Goal: Information Seeking & Learning: Learn about a topic

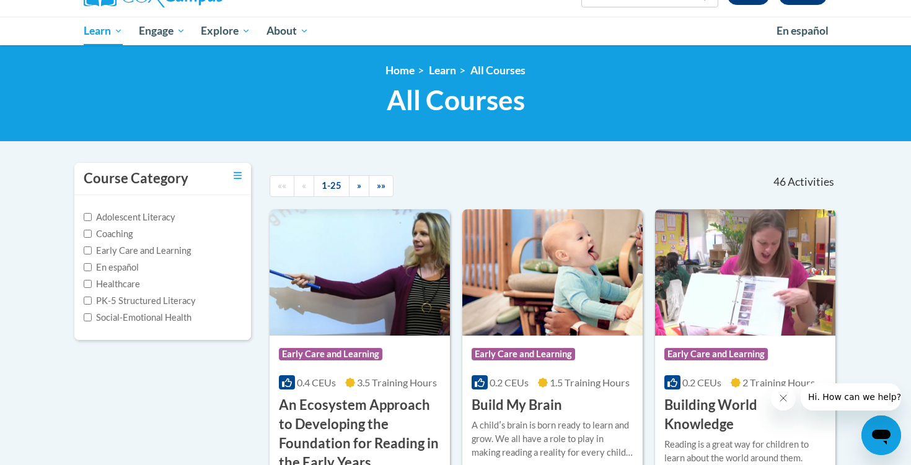
scroll to position [76, 0]
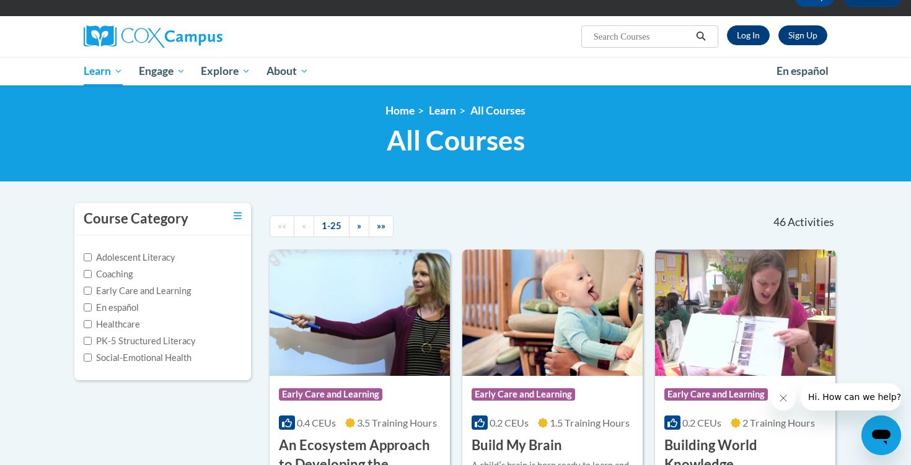
click at [643, 38] on input "Search..." at bounding box center [641, 36] width 99 height 15
type input "dyslexia"
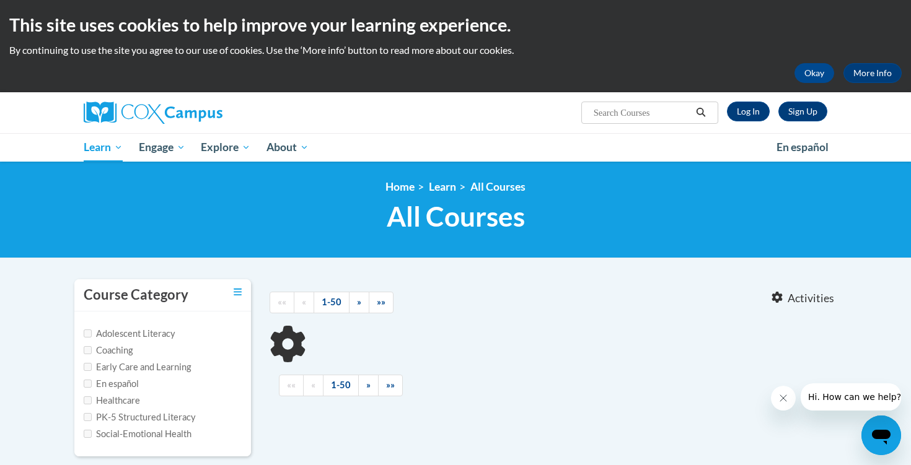
type input "dyslexia"
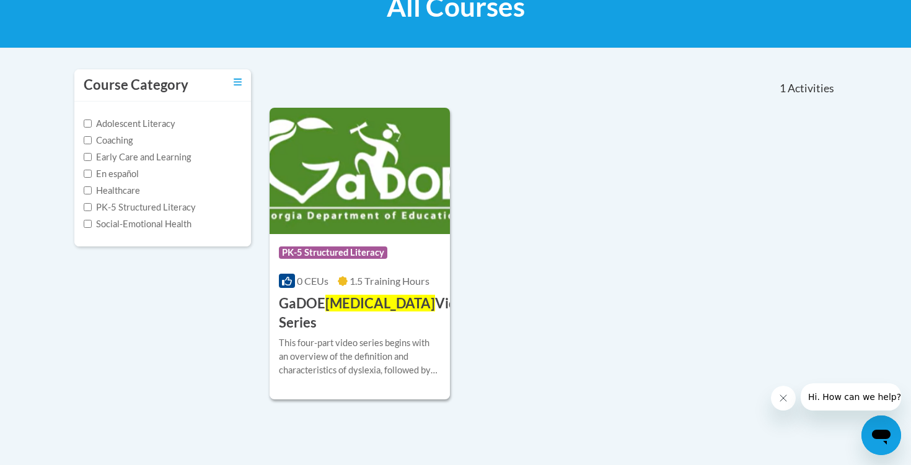
scroll to position [211, 0]
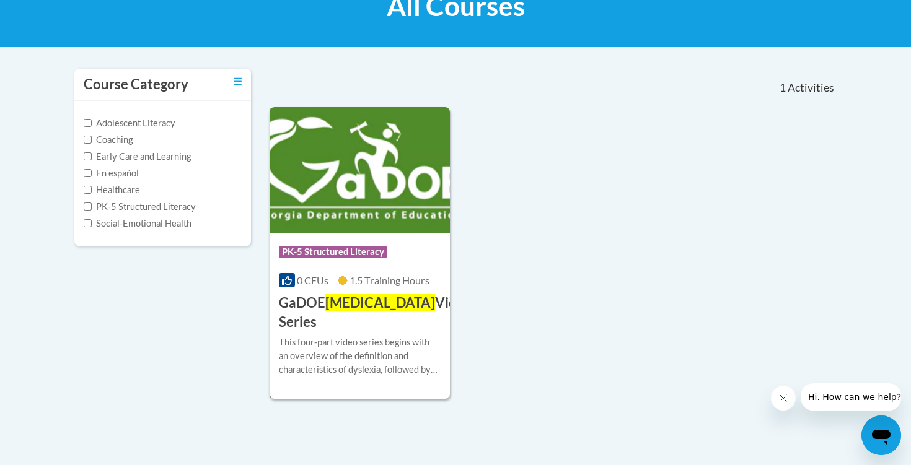
click at [306, 306] on h3 "GaDOE Dyslexia Video Series" at bounding box center [375, 313] width 193 height 38
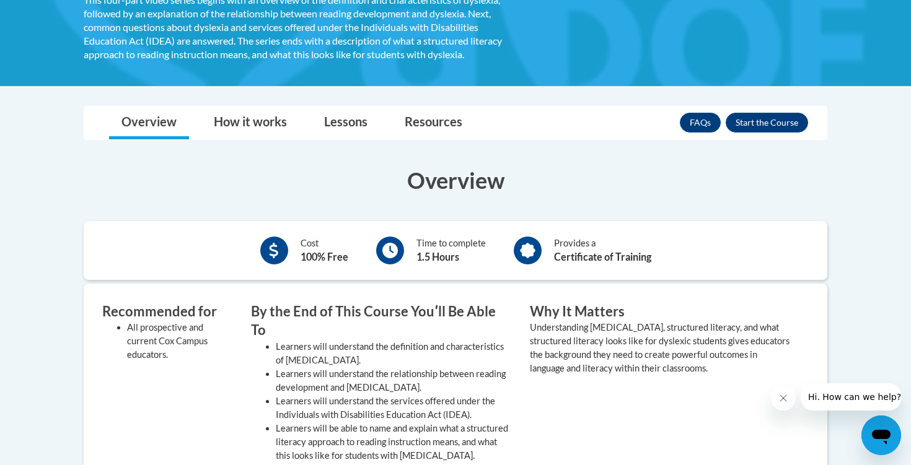
scroll to position [307, 0]
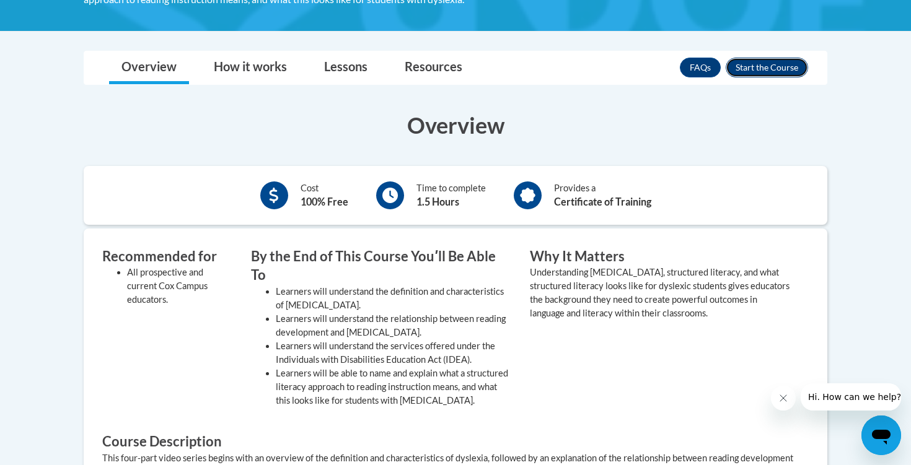
click at [767, 66] on button "Enroll" at bounding box center [767, 68] width 82 height 20
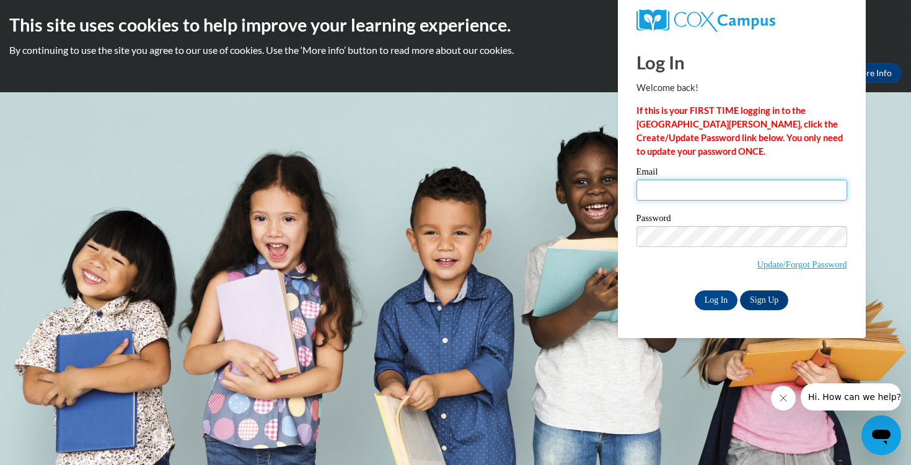
click at [710, 187] on input "Email" at bounding box center [741, 190] width 211 height 21
type input "camwalsh@augusta.edu"
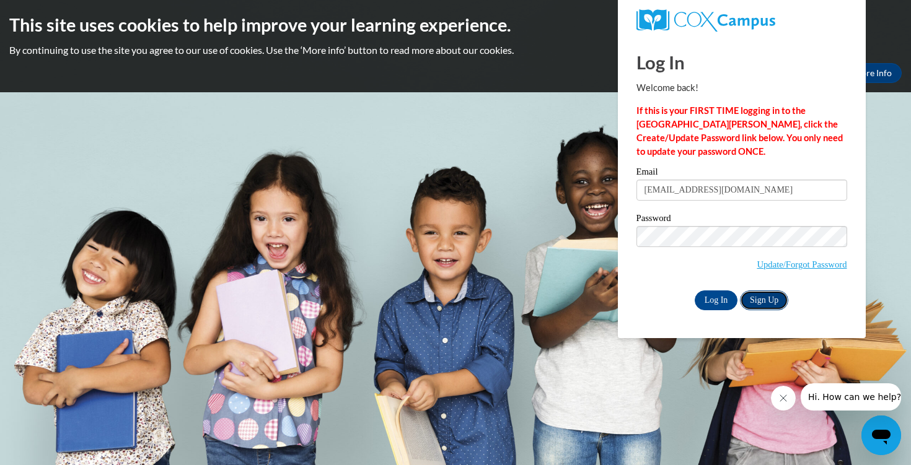
click at [765, 301] on link "Sign Up" at bounding box center [764, 301] width 48 height 20
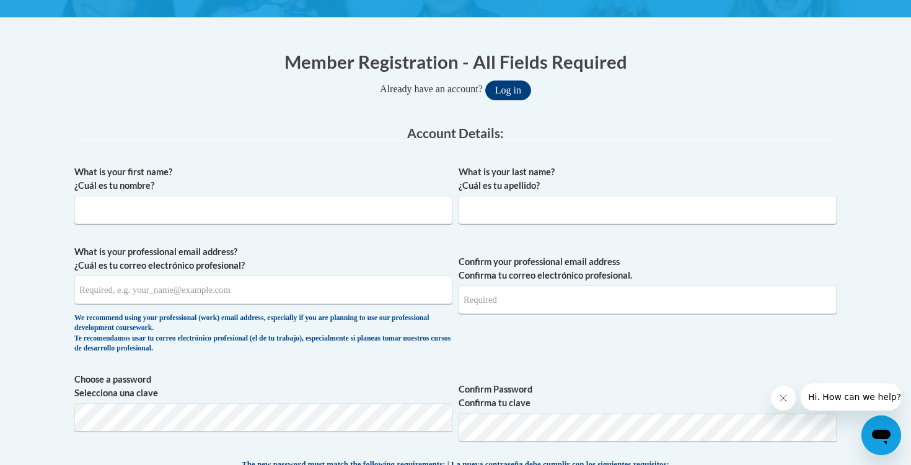
scroll to position [216, 0]
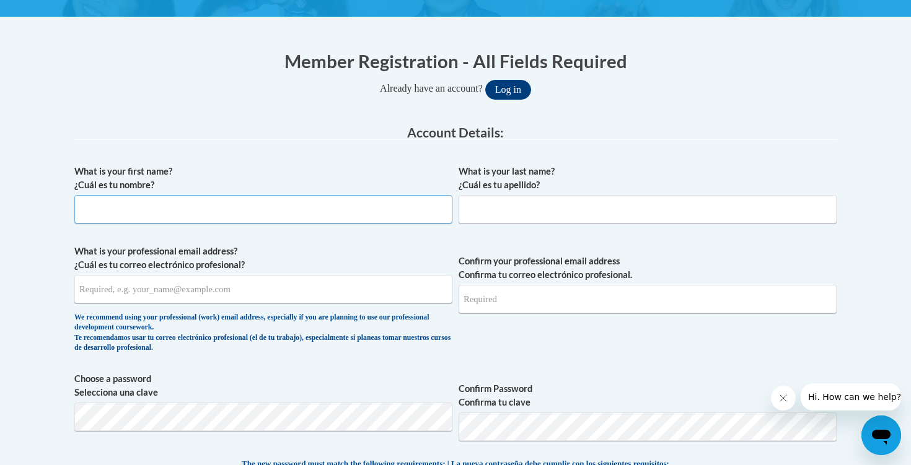
click at [239, 219] on input "What is your first name? ¿Cuál es tu nombre?" at bounding box center [263, 209] width 378 height 29
type input "Cameron"
type input "Walsh"
click at [179, 288] on input "What is your professional email address? ¿Cuál es tu correo electrónico profesi…" at bounding box center [263, 289] width 378 height 29
type input "camwalsh@augusta.edu"
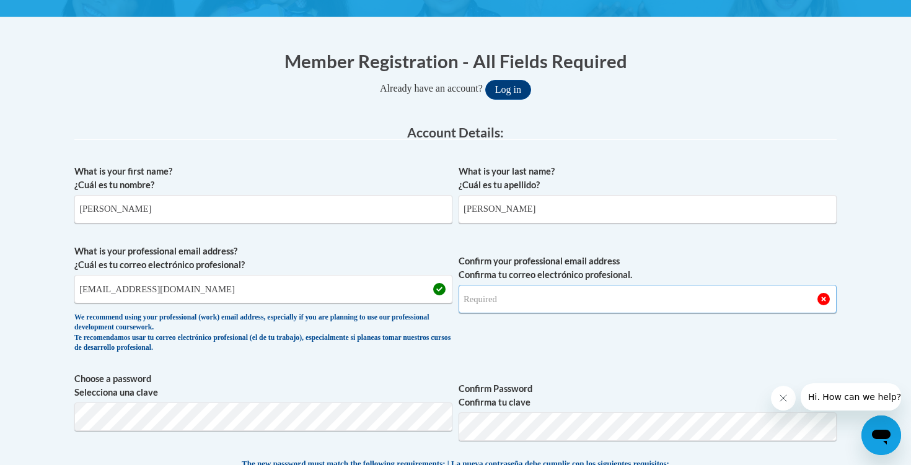
click at [547, 304] on input "Confirm your professional email address Confirma tu correo electrónico profesio…" at bounding box center [648, 299] width 378 height 29
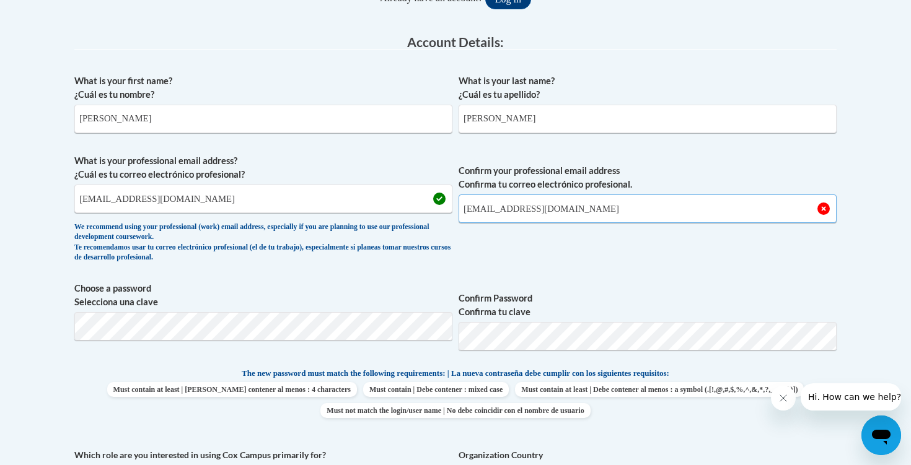
scroll to position [332, 0]
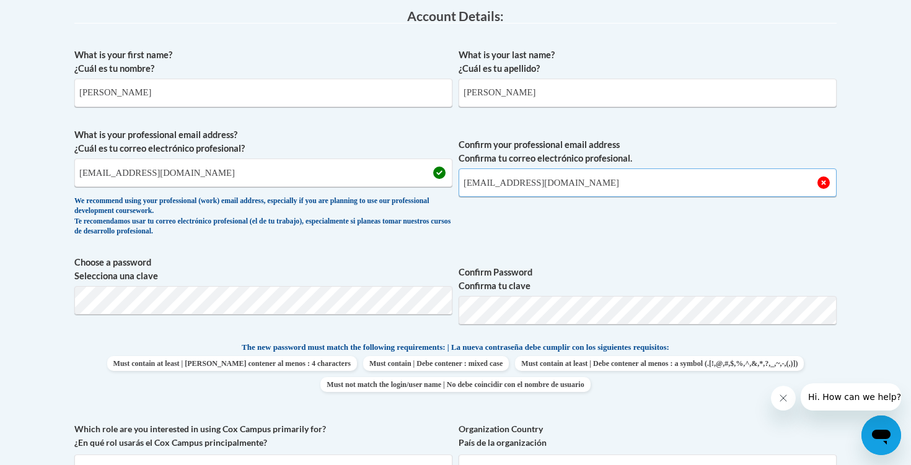
type input "camwalsh@augusta.edu"
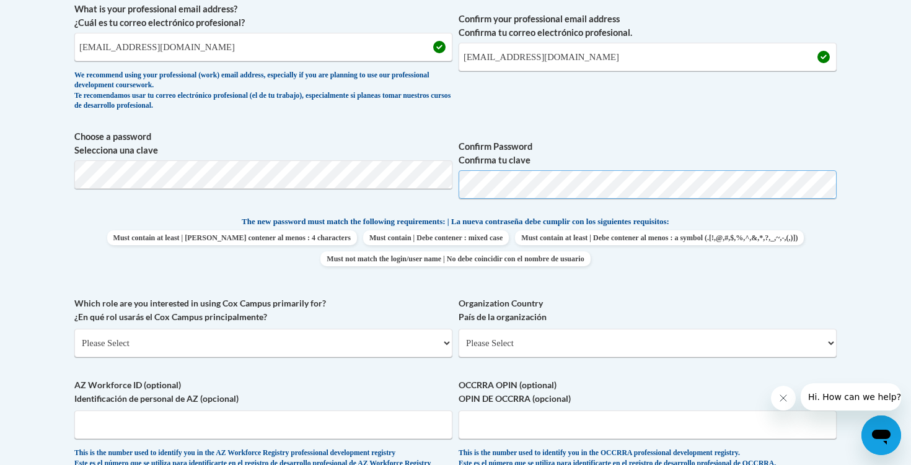
scroll to position [469, 0]
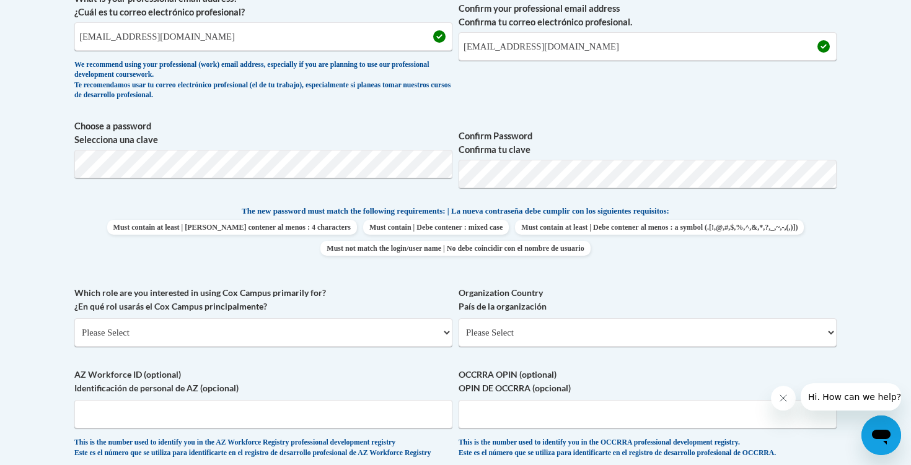
click at [401, 212] on span "The new password must match the following requirements: | La nueva contraseña d…" at bounding box center [456, 211] width 428 height 11
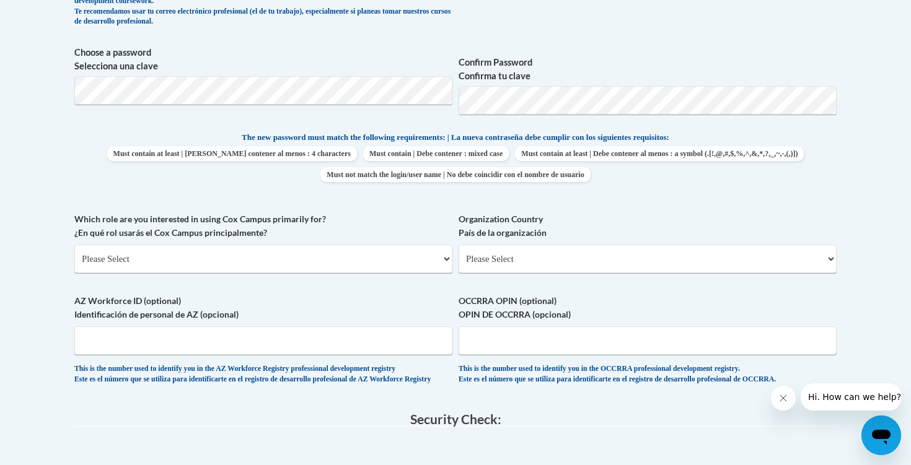
scroll to position [545, 0]
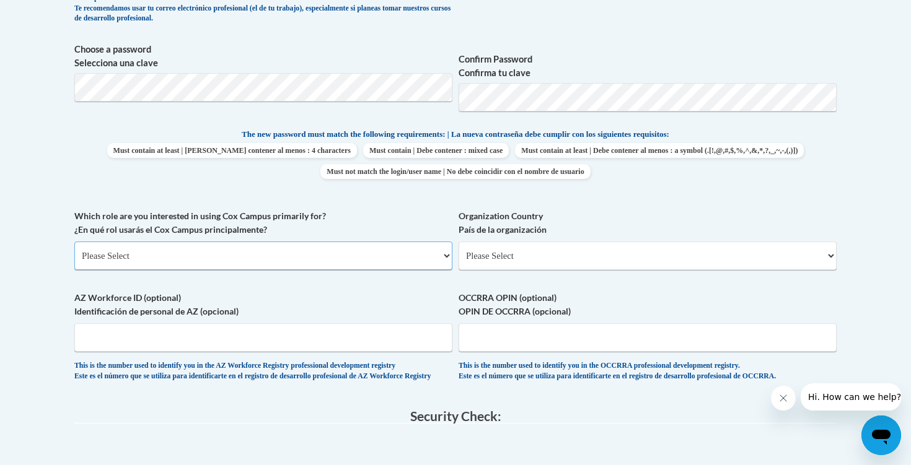
click at [325, 262] on select "Please Select College/University | Colegio/Universidad Community/Nonprofit Part…" at bounding box center [263, 256] width 378 height 29
select select "fbf2d438-af2f-41f8-98f1-81c410e29de3"
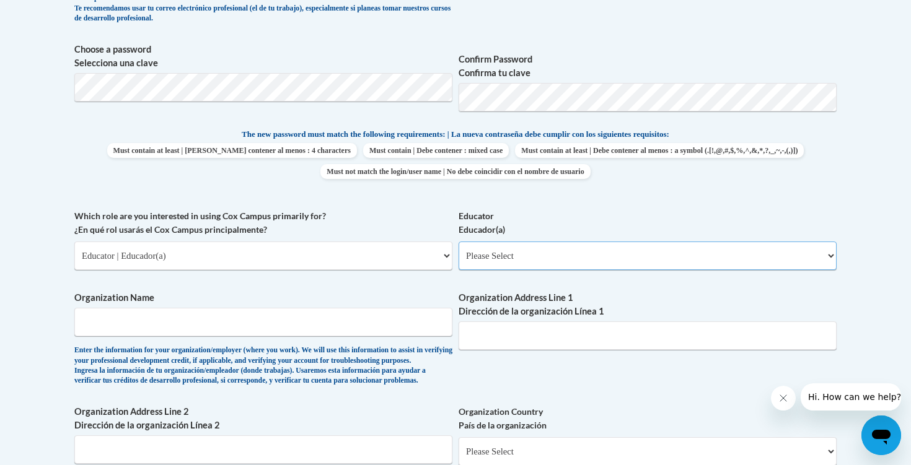
click at [507, 255] on select "Please Select Early Learning/Daycare Teacher/Family Home Care Provider | Maestr…" at bounding box center [648, 256] width 378 height 29
select select "67563ca1-16dc-4830-a7b3-94a34bed3689"
click at [300, 332] on input "Organization Name" at bounding box center [263, 322] width 378 height 29
type input "Augusta University"
click at [348, 256] on select "Please Select College/University | Colegio/Universidad Community/Nonprofit Part…" at bounding box center [263, 256] width 378 height 29
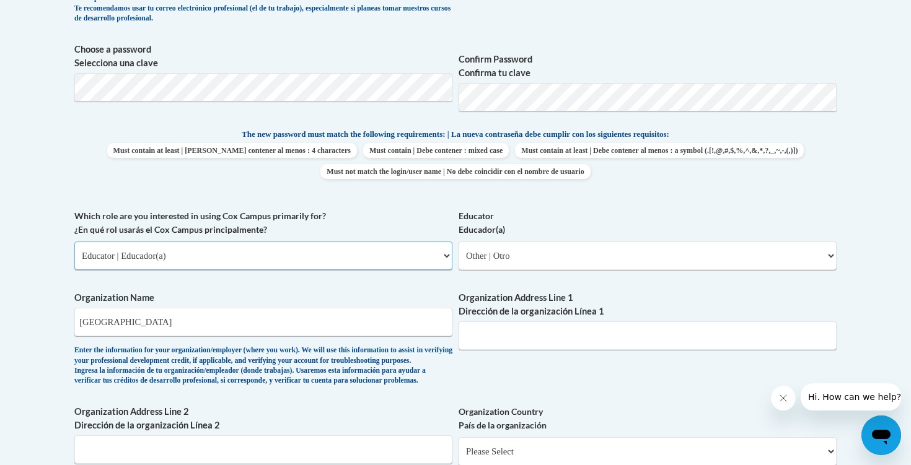
select select "5a18ea06-2b54-4451-96f2-d152daf9eac5"
click at [486, 253] on select "Please Select College/University Staff | Empleado universitario College/Univers…" at bounding box center [648, 256] width 378 height 29
select select "99b32b07-cffc-426c-8bf6-0cd77760d84b"
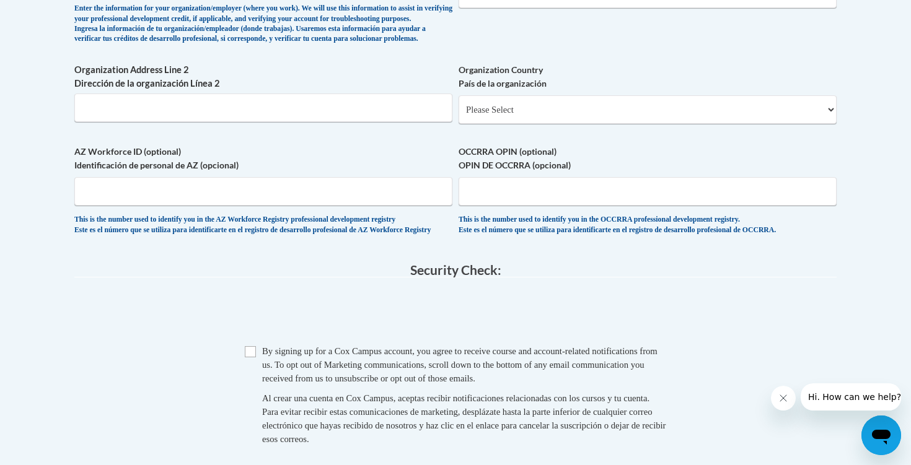
scroll to position [889, 0]
click at [245, 356] on input "Checkbox" at bounding box center [250, 350] width 11 height 11
checkbox input "true"
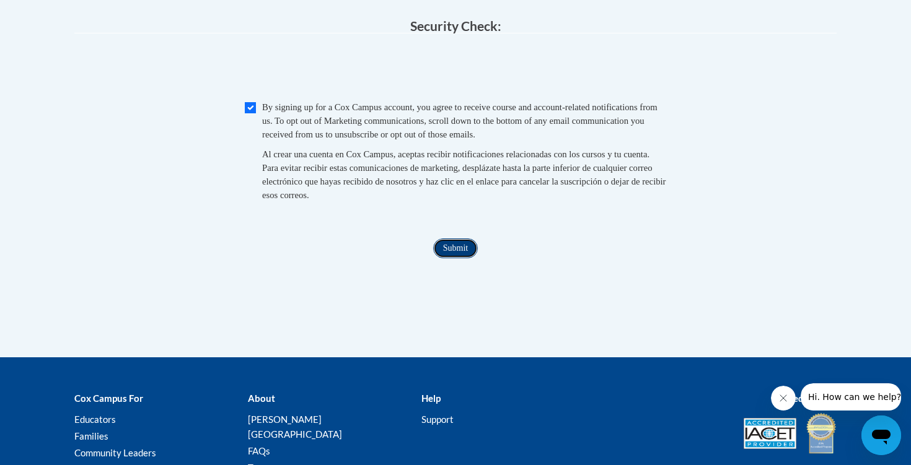
click at [449, 258] on input "Submit" at bounding box center [455, 249] width 45 height 20
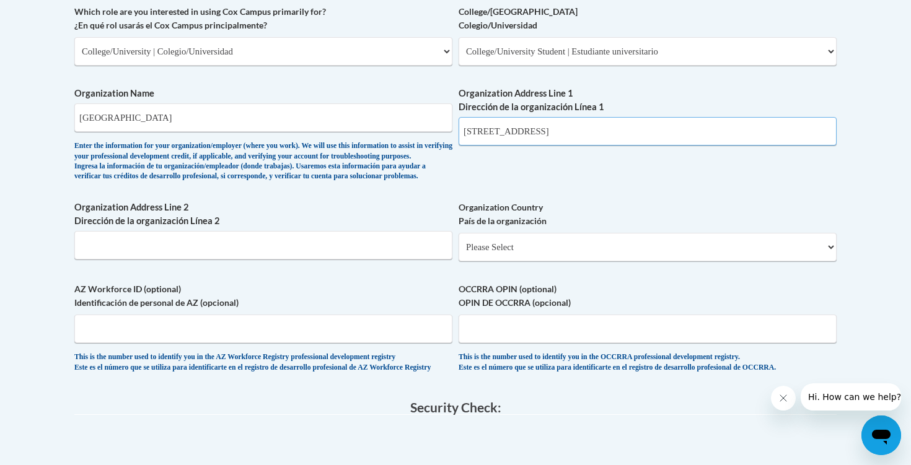
scroll to position [771, 0]
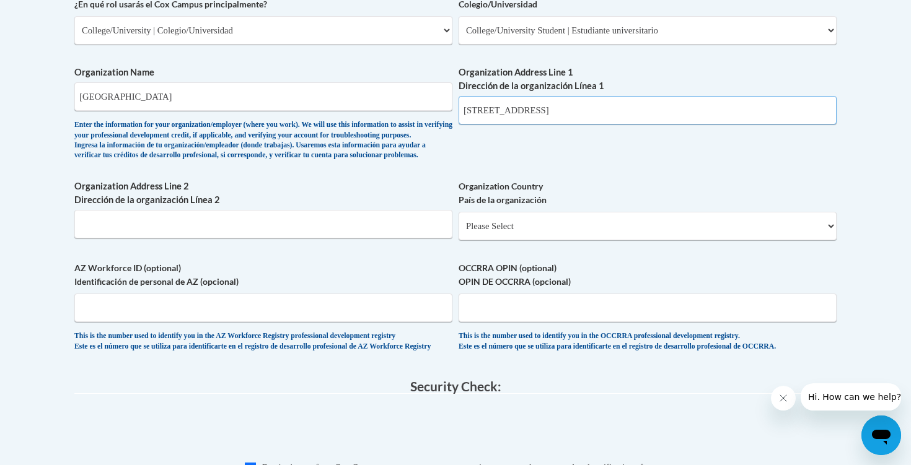
type input "1120 15th St"
click at [276, 239] on input "Organization Address Line 2 Dirección de la organización Línea 2" at bounding box center [263, 224] width 378 height 29
type input "Augusta, GA"
click at [541, 240] on select "Please Select United States | Estados Unidos Outside of the United States | Fue…" at bounding box center [648, 226] width 378 height 29
select select "ad49bcad-a171-4b2e-b99c-48b446064914"
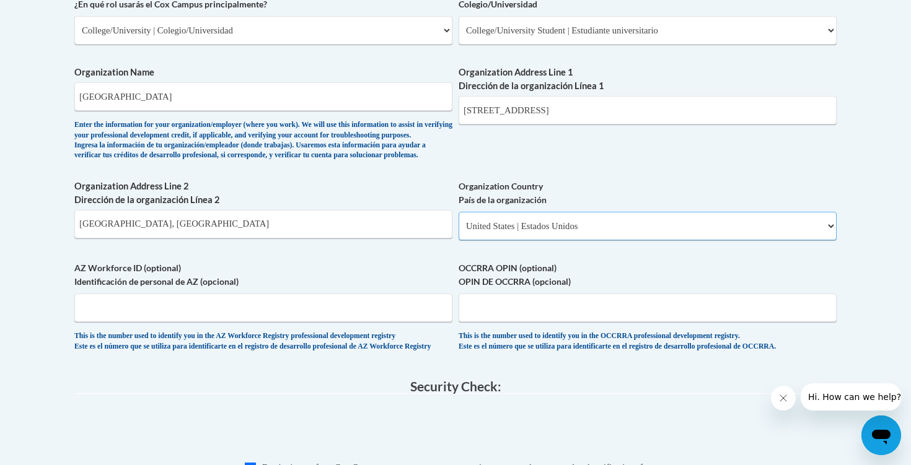
select select
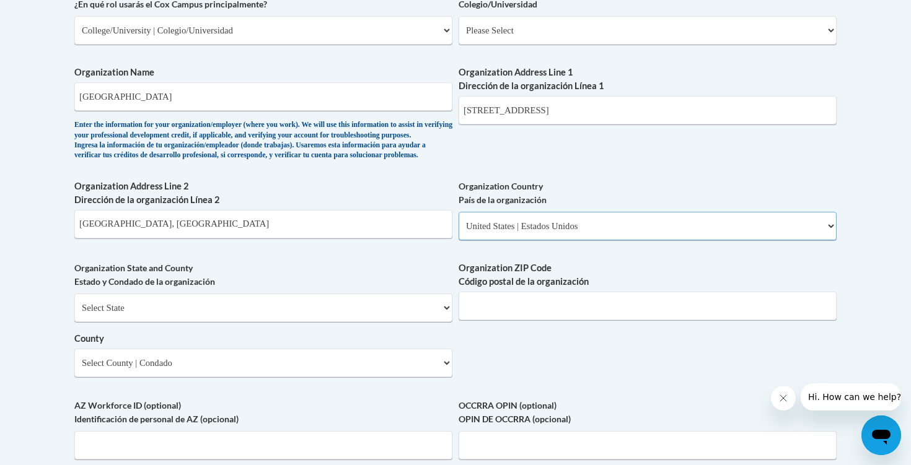
scroll to position [833, 0]
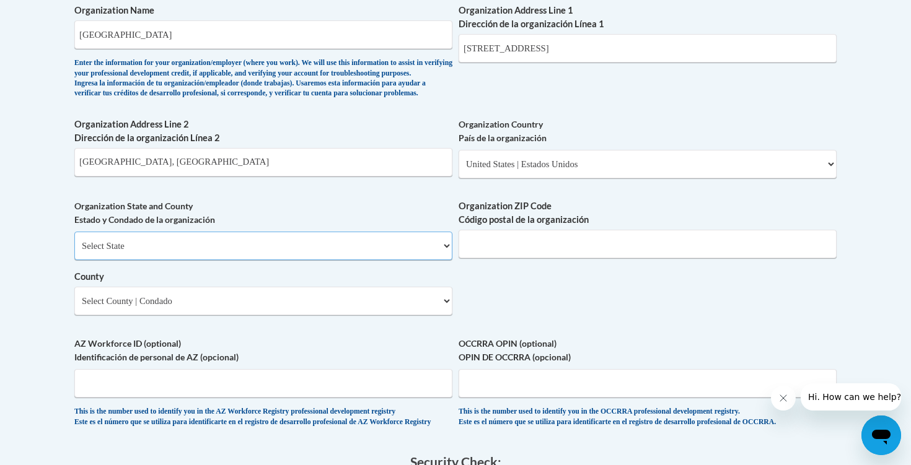
click at [272, 260] on select "Select State Alabama Alaska Arizona Arkansas California Colorado Connecticut De…" at bounding box center [263, 246] width 378 height 29
select select "Georgia"
drag, startPoint x: 144, startPoint y: 180, endPoint x: 71, endPoint y: 183, distance: 73.2
click at [71, 183] on div "Member Registration - All Fields Required Already have an account? Log in Prefe…" at bounding box center [455, 69] width 781 height 1301
click at [157, 172] on input "Augusta, GA" at bounding box center [263, 162] width 378 height 29
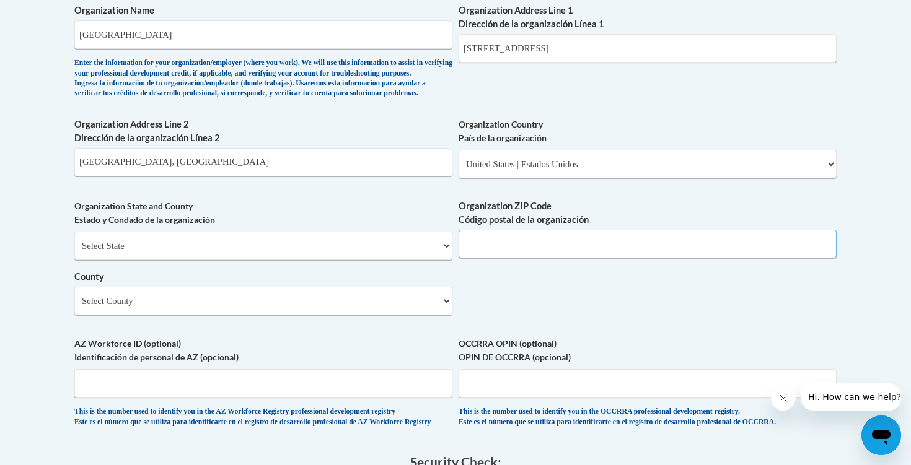
click at [487, 258] on input "Organization ZIP Code Código postal de la organización" at bounding box center [648, 244] width 378 height 29
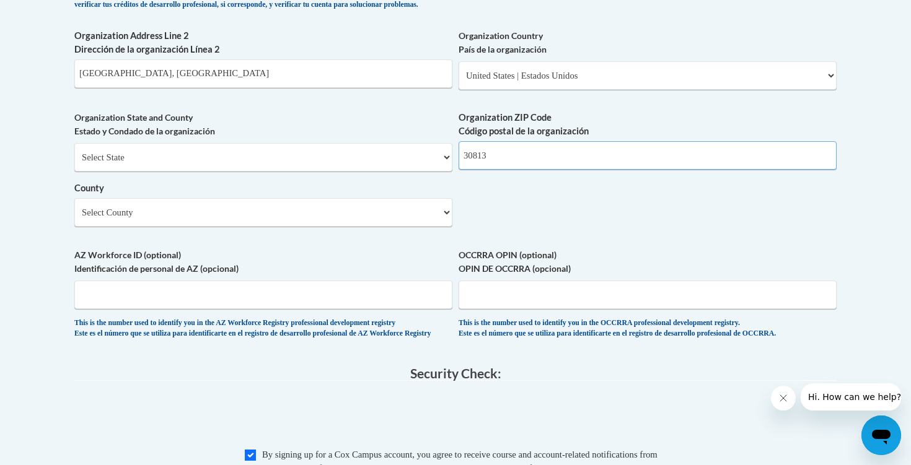
scroll to position [927, 0]
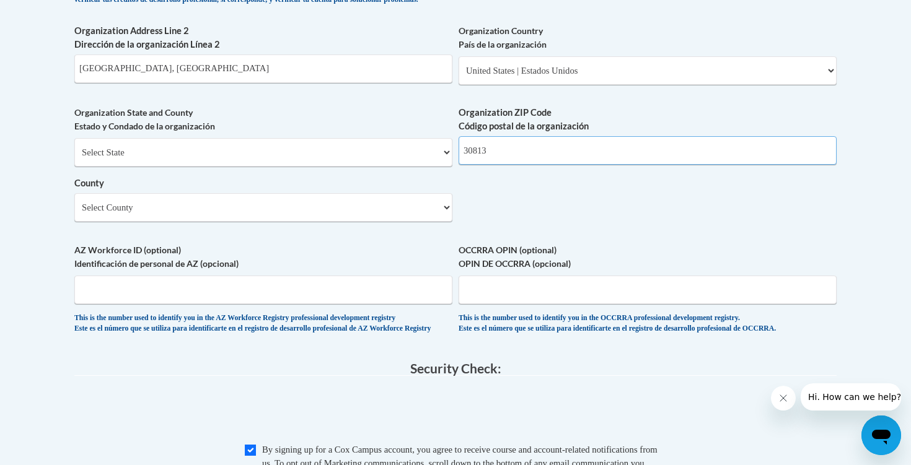
type input "30813"
click at [363, 222] on select "Select County Appling Atkinson Bacon Baker Baldwin Banks Barrow Bartow Ben Hill…" at bounding box center [263, 207] width 378 height 29
click at [330, 222] on select "Select County Appling Atkinson Bacon Baker Baldwin Banks Barrow Bartow Ben Hill…" at bounding box center [263, 207] width 378 height 29
select select "Richmond"
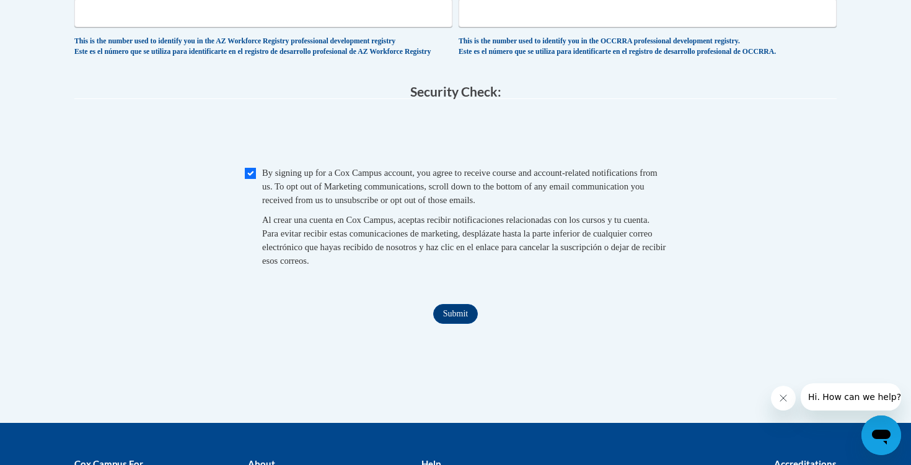
scroll to position [1234, 0]
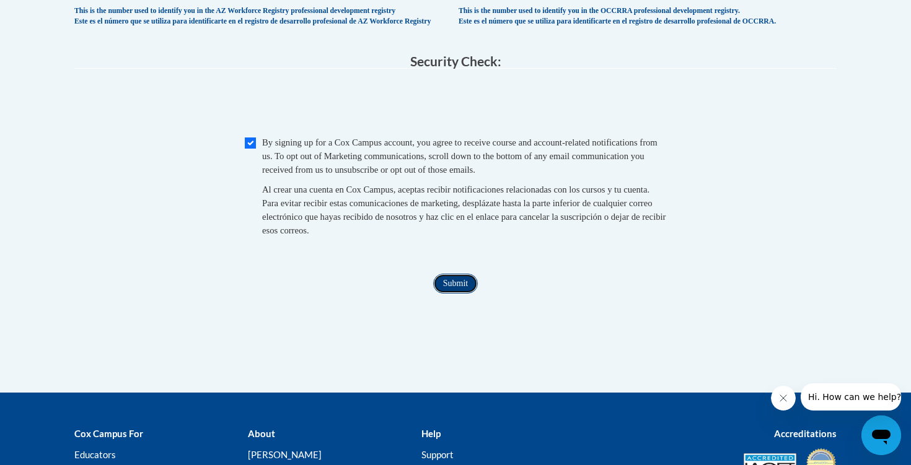
click at [449, 294] on input "Submit" at bounding box center [455, 284] width 45 height 20
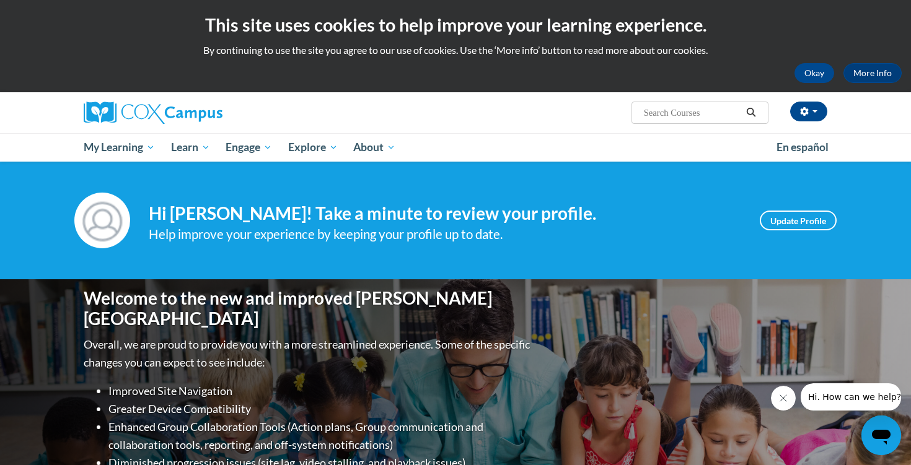
click at [667, 116] on input "Search..." at bounding box center [692, 112] width 99 height 15
type input "[MEDICAL_DATA]"
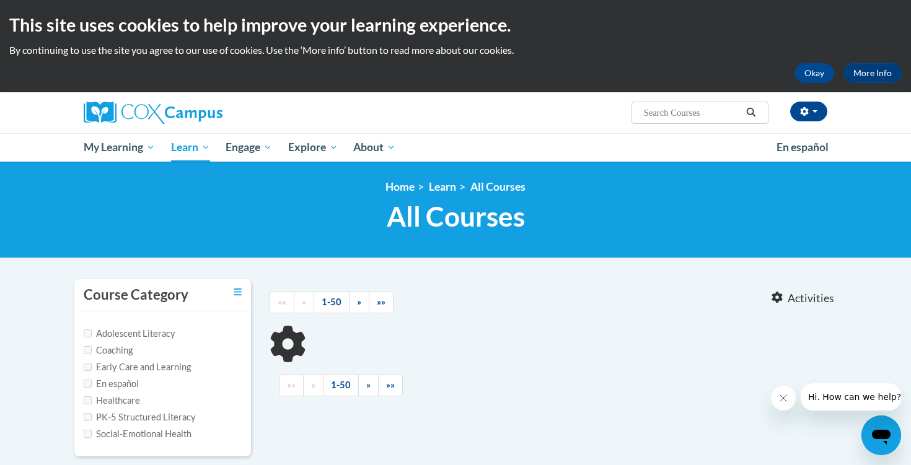
type input "[MEDICAL_DATA]"
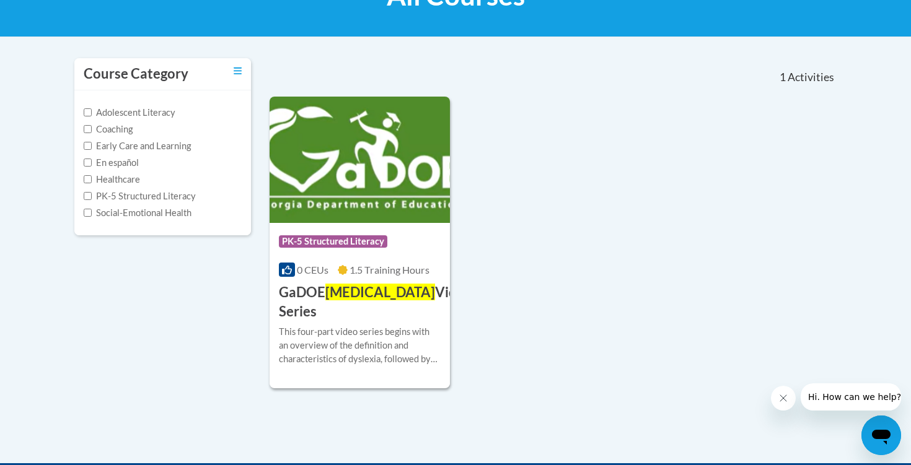
scroll to position [224, 0]
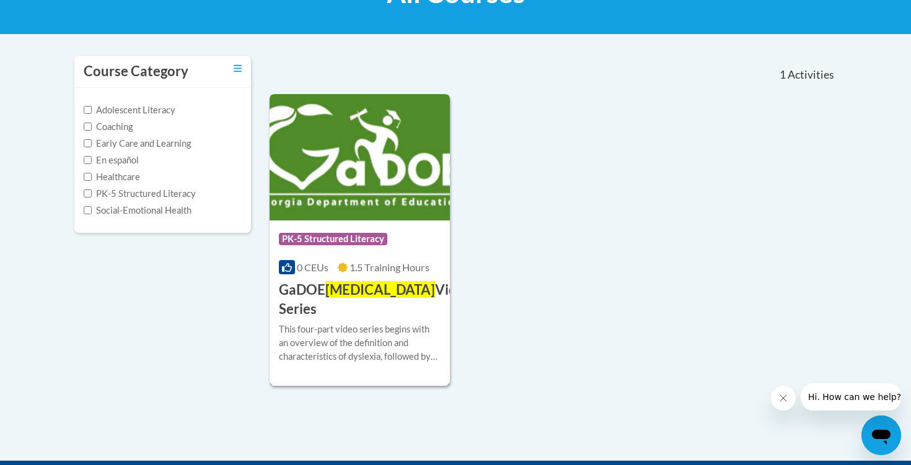
click at [368, 286] on span "[MEDICAL_DATA]" at bounding box center [380, 289] width 110 height 17
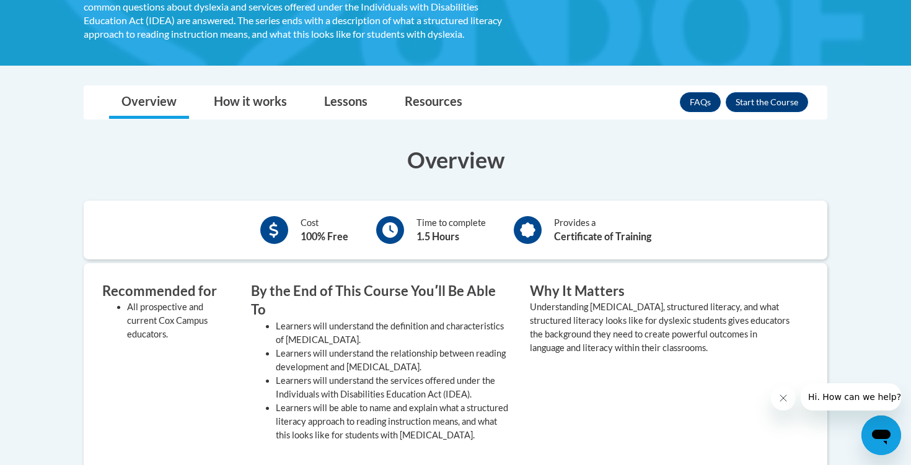
scroll to position [241, 0]
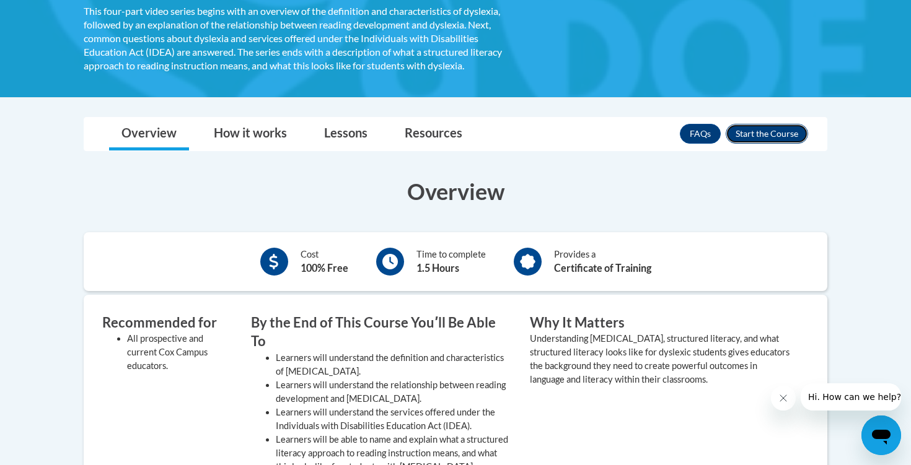
click at [744, 138] on button "Enroll" at bounding box center [767, 134] width 82 height 20
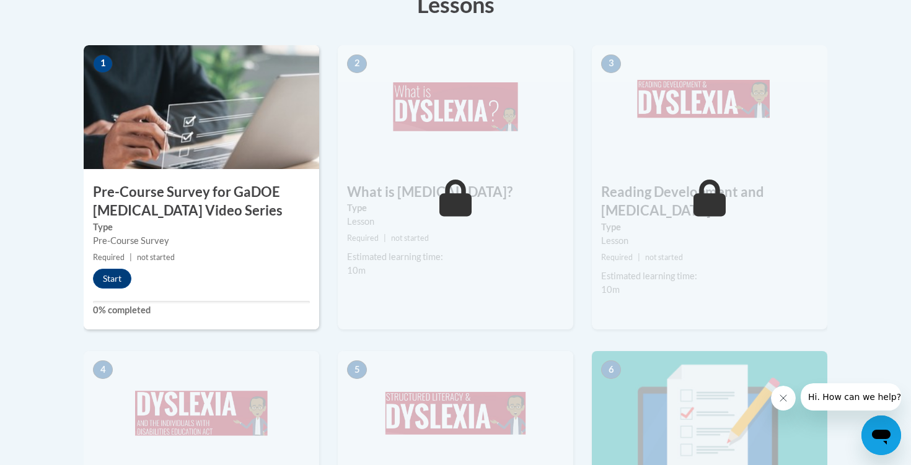
scroll to position [394, 0]
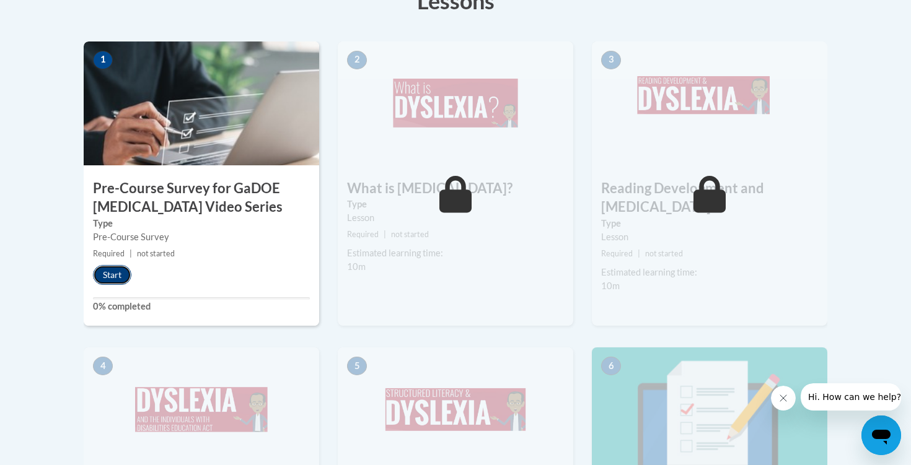
click at [115, 283] on button "Start" at bounding box center [112, 275] width 38 height 20
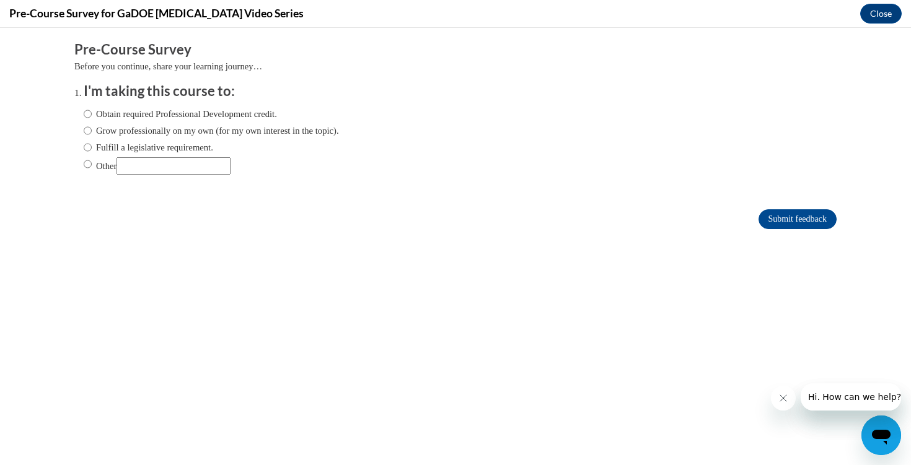
scroll to position [0, 0]
click at [89, 132] on input "Grow professionally on my own (for my own interest in the topic)." at bounding box center [88, 131] width 8 height 14
radio input "true"
click at [790, 213] on input "Submit feedback" at bounding box center [798, 219] width 78 height 20
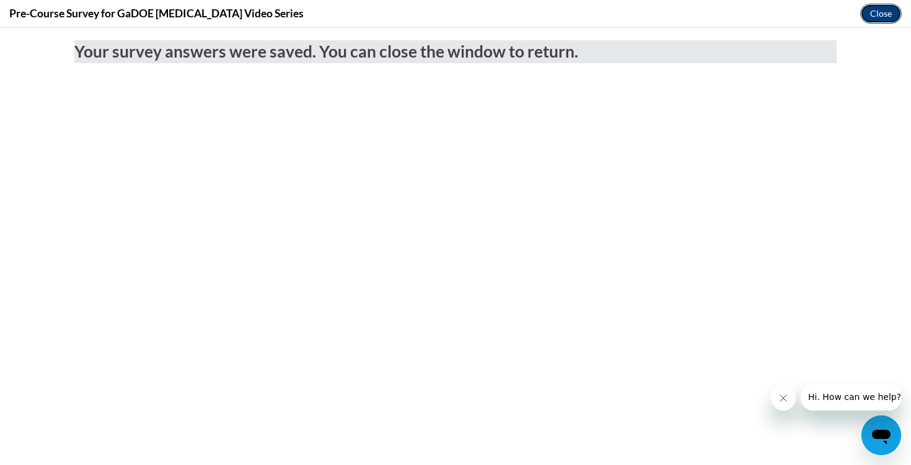
click at [875, 17] on button "Close" at bounding box center [881, 14] width 42 height 20
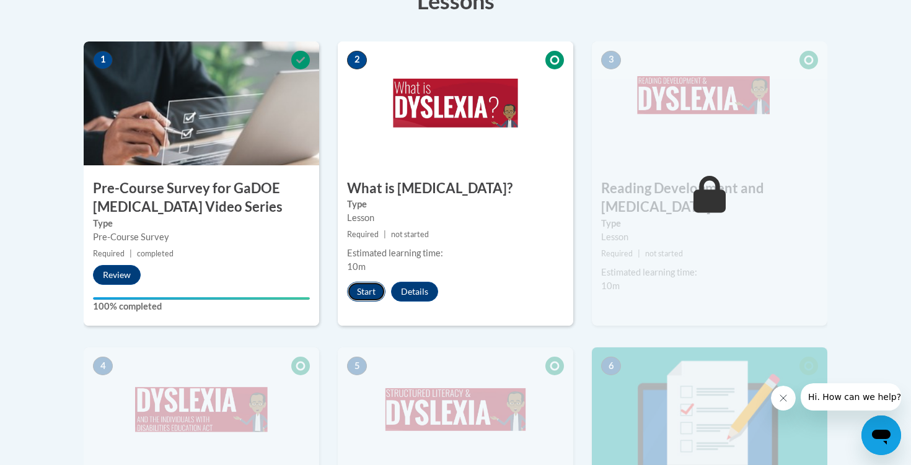
click at [372, 294] on button "Start" at bounding box center [366, 292] width 38 height 20
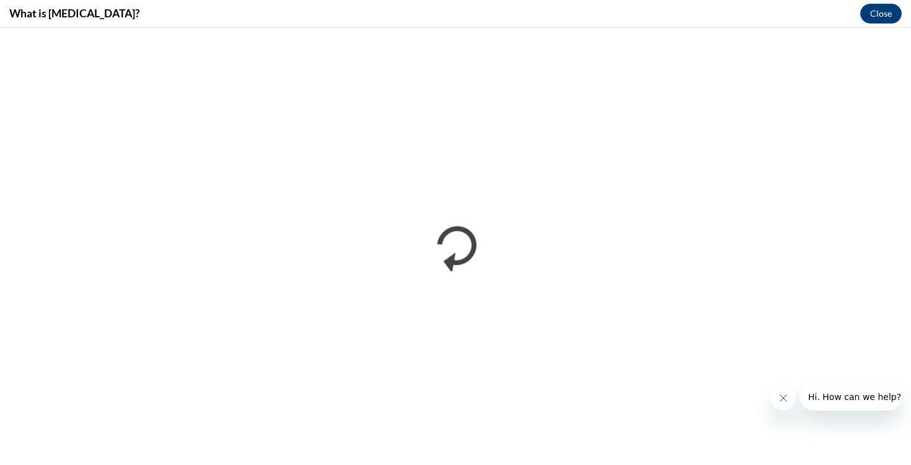
click at [785, 397] on icon "Close message from company" at bounding box center [783, 398] width 6 height 6
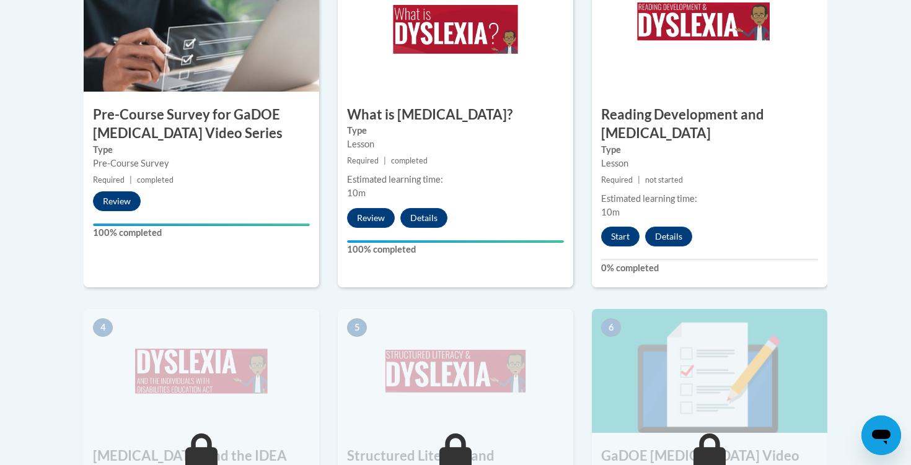
scroll to position [474, 0]
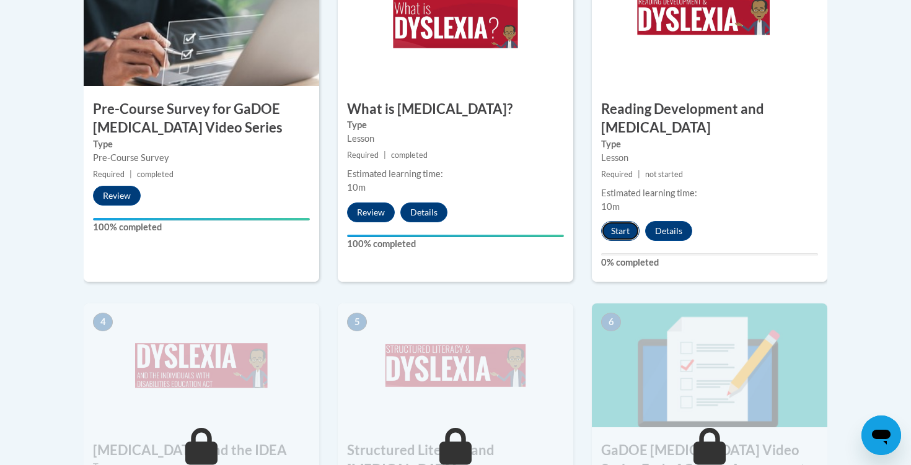
click at [625, 221] on button "Start" at bounding box center [620, 231] width 38 height 20
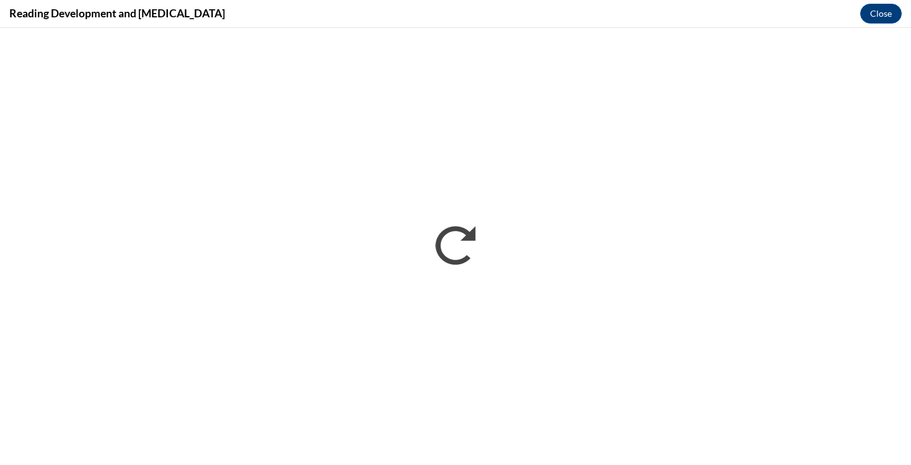
scroll to position [0, 0]
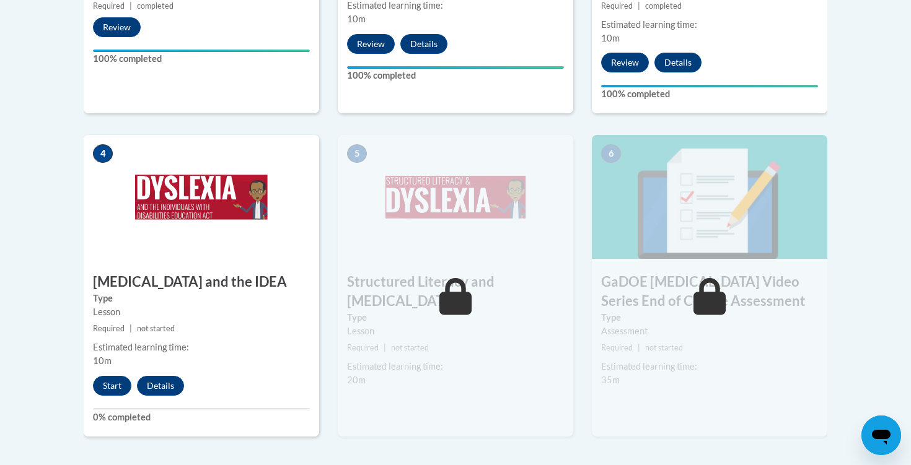
scroll to position [649, 0]
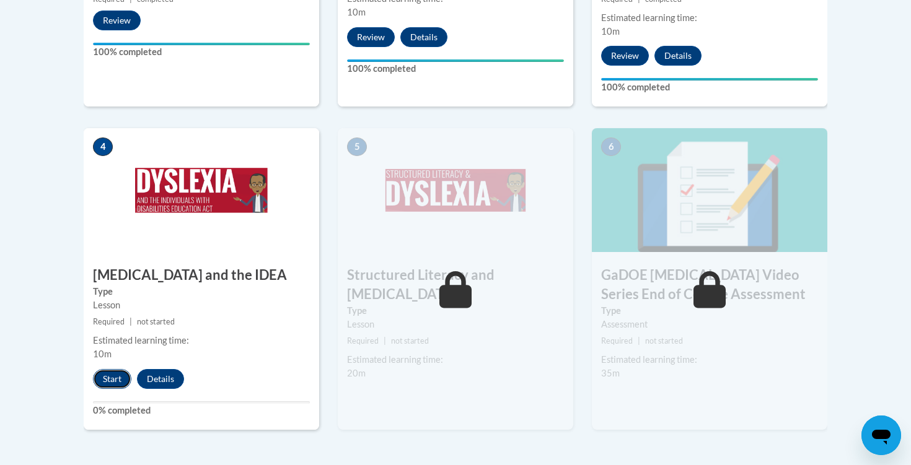
click at [120, 369] on button "Start" at bounding box center [112, 379] width 38 height 20
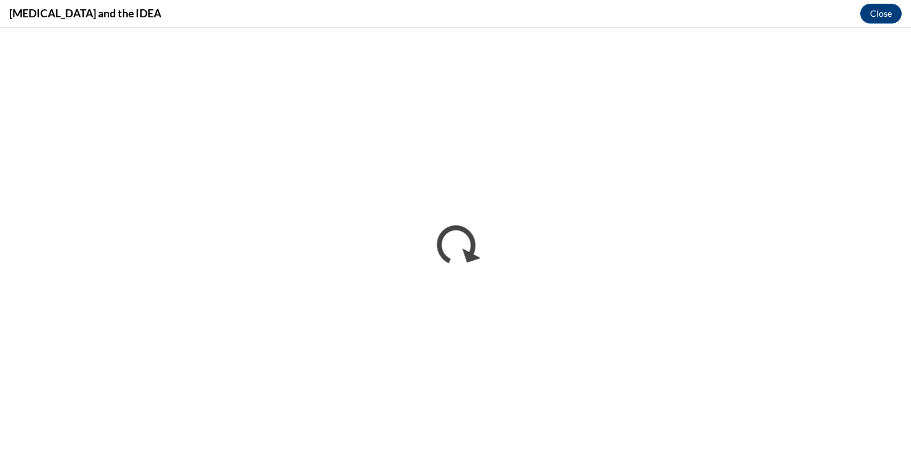
scroll to position [0, 0]
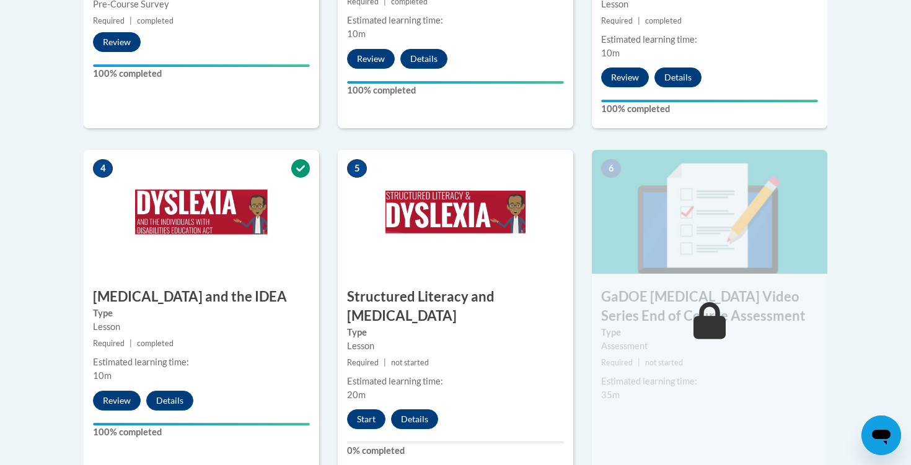
scroll to position [655, 0]
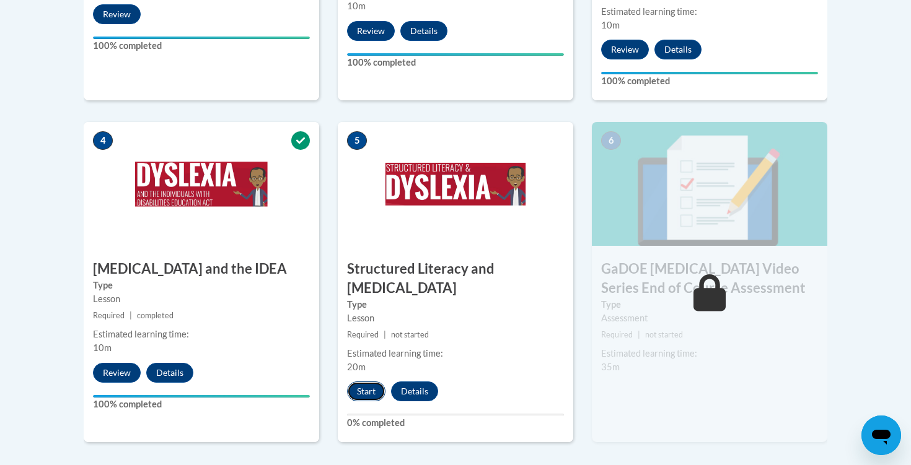
click at [366, 382] on button "Start" at bounding box center [366, 392] width 38 height 20
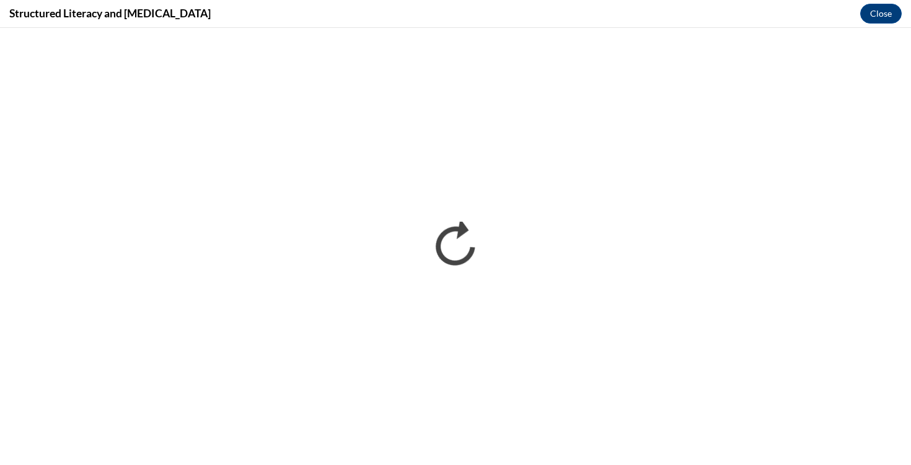
scroll to position [0, 0]
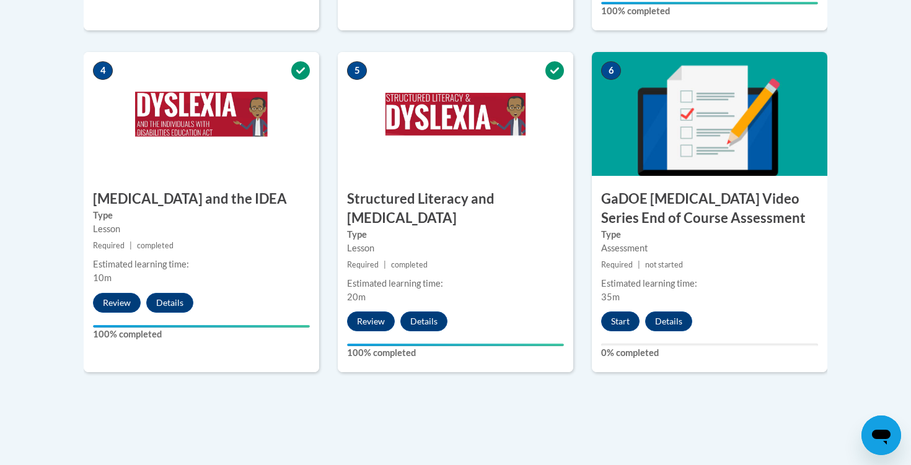
scroll to position [714, 0]
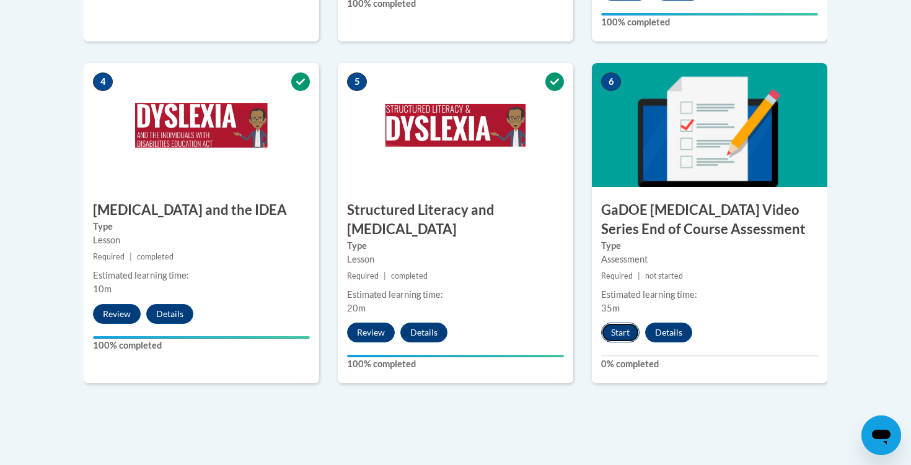
click at [627, 323] on button "Start" at bounding box center [620, 333] width 38 height 20
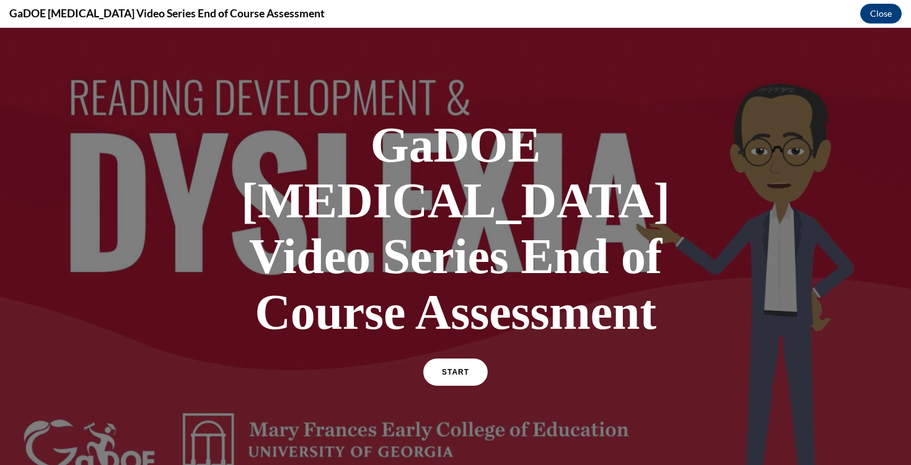
scroll to position [129, 0]
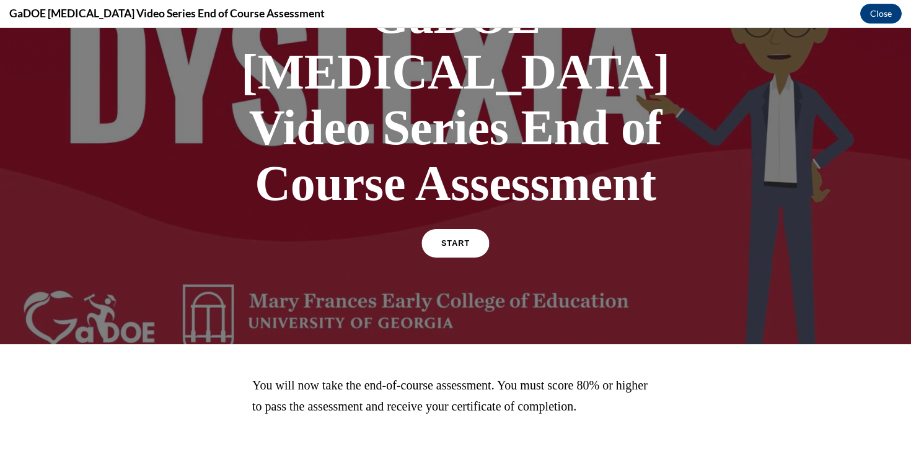
click at [465, 239] on span "START" at bounding box center [455, 243] width 29 height 9
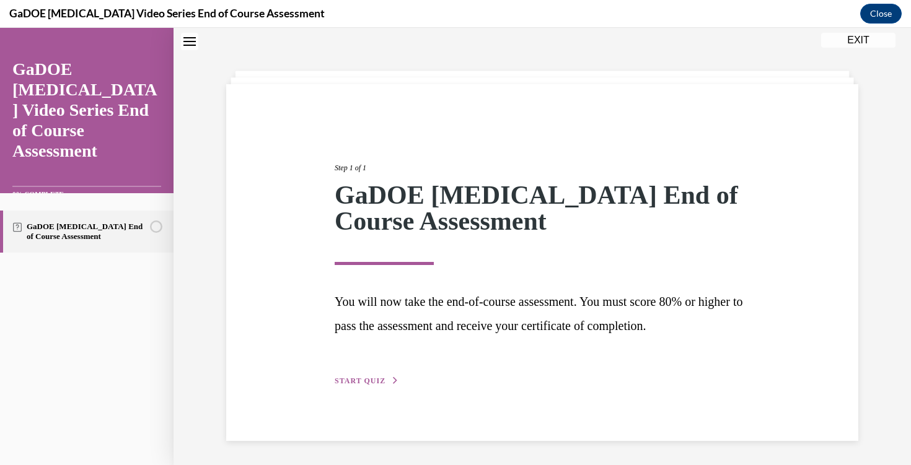
scroll to position [39, 0]
click at [364, 384] on button "START QUIZ" at bounding box center [367, 380] width 64 height 11
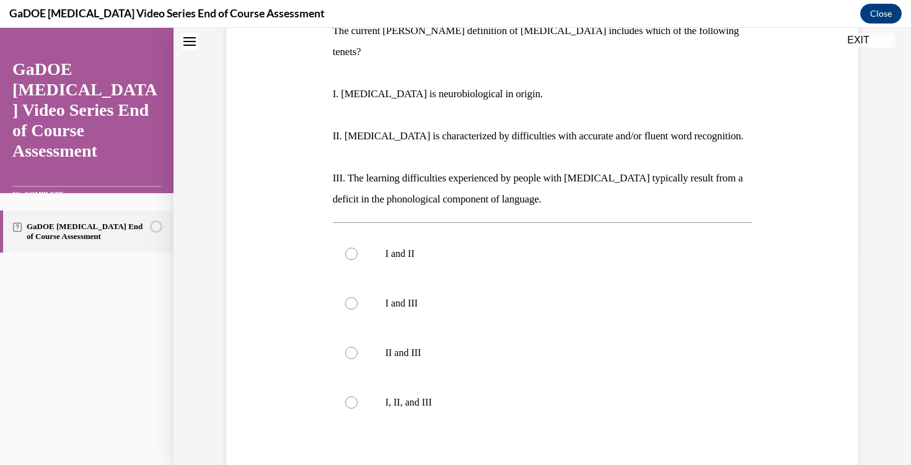
scroll to position [218, 0]
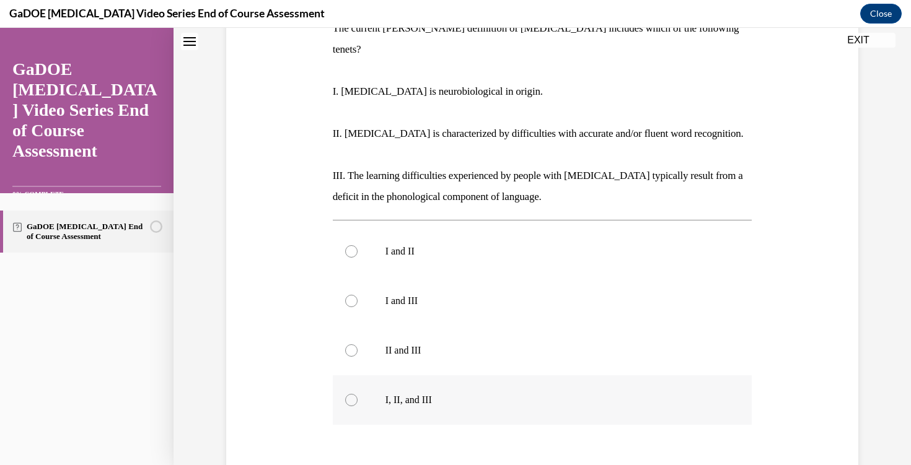
click at [345, 377] on label "I, II, and III" at bounding box center [543, 401] width 420 height 50
click at [345, 394] on input "I, II, and III" at bounding box center [351, 400] width 12 height 12
radio input "true"
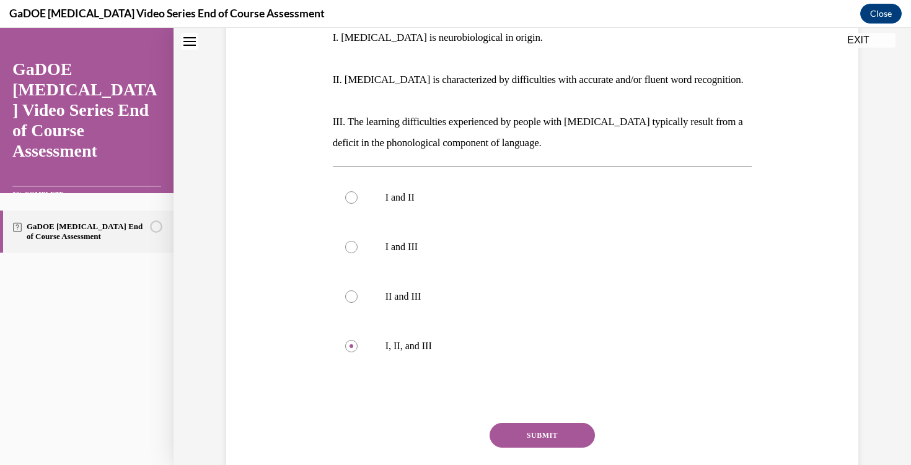
click at [537, 423] on button "SUBMIT" at bounding box center [542, 435] width 105 height 25
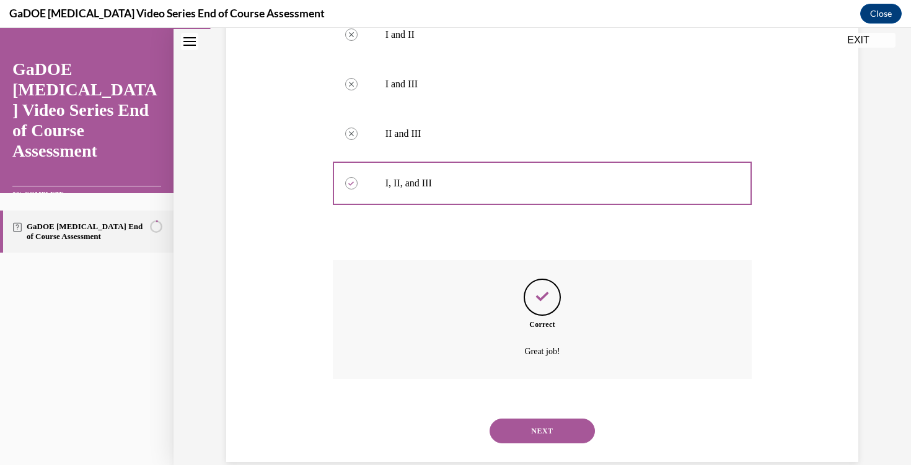
click at [535, 420] on button "NEXT" at bounding box center [542, 431] width 105 height 25
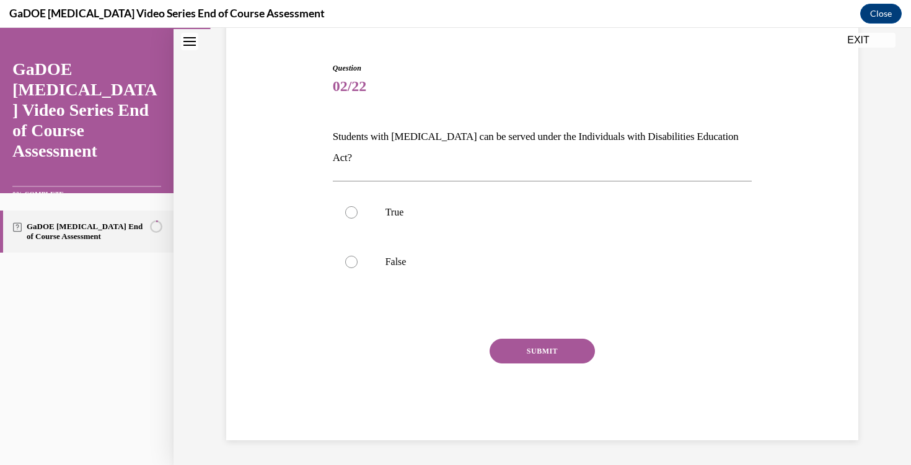
scroll to position [89, 0]
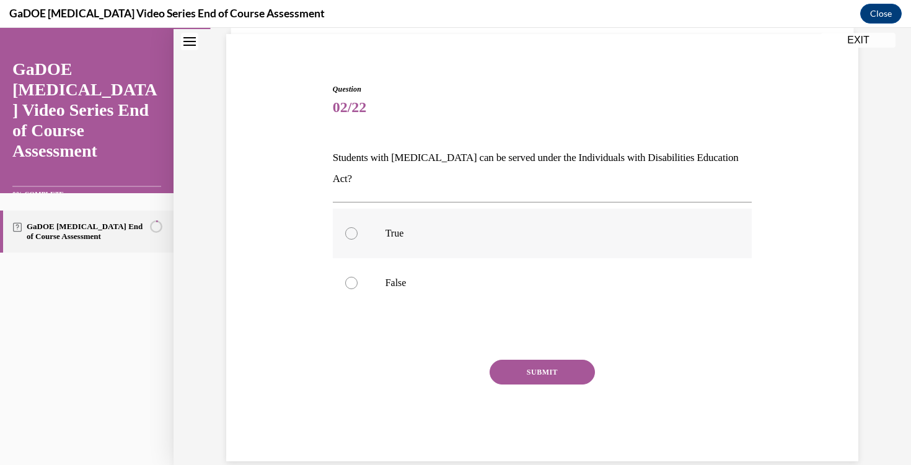
click at [358, 222] on label "True" at bounding box center [543, 234] width 420 height 50
click at [358, 227] on input "True" at bounding box center [351, 233] width 12 height 12
radio input "true"
click at [516, 360] on button "SUBMIT" at bounding box center [542, 372] width 105 height 25
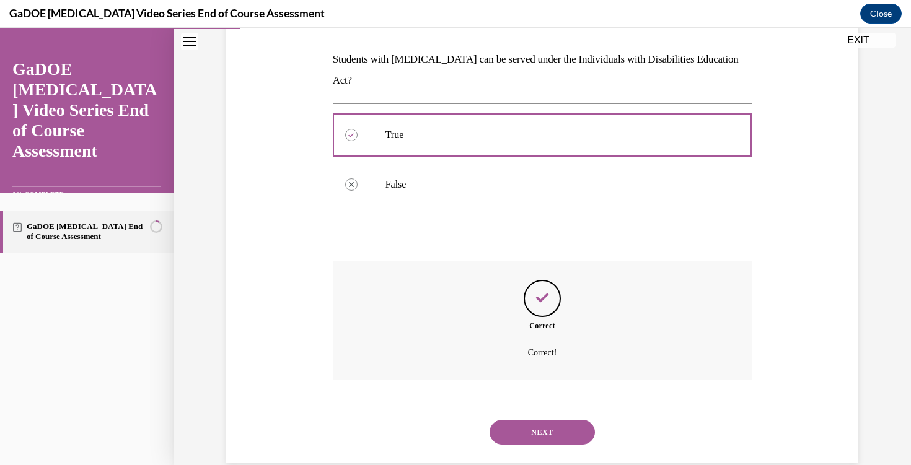
scroll to position [189, 0]
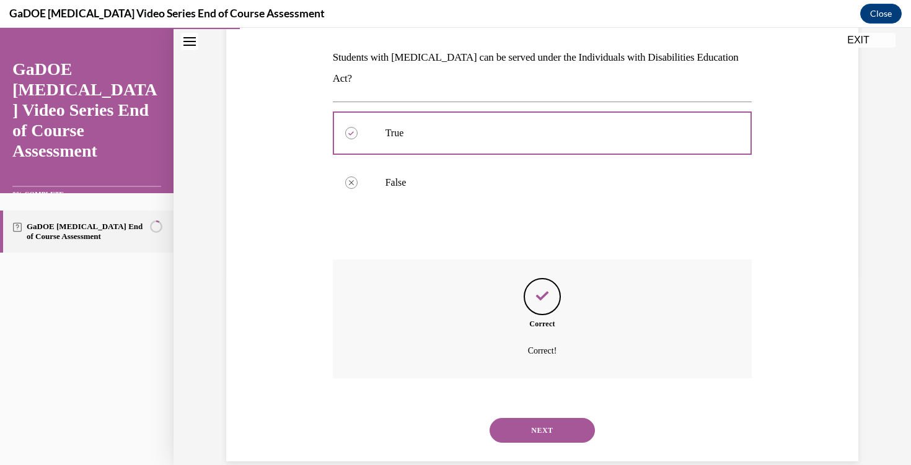
click at [509, 418] on button "NEXT" at bounding box center [542, 430] width 105 height 25
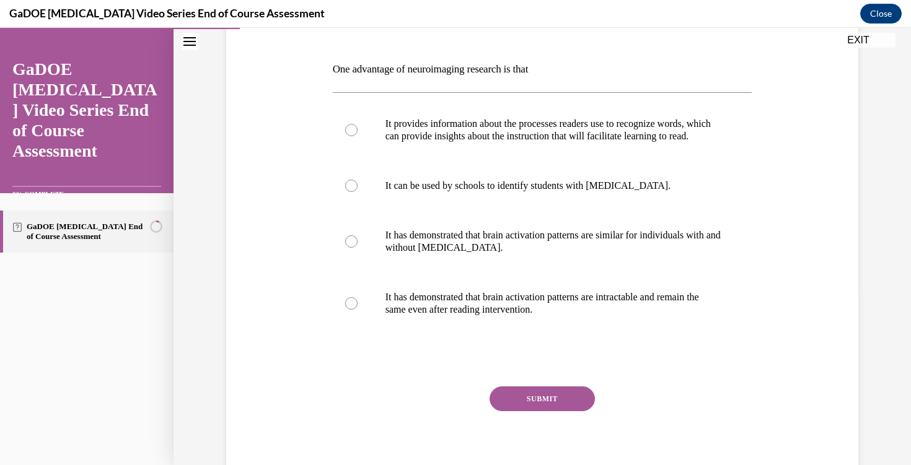
scroll to position [180, 0]
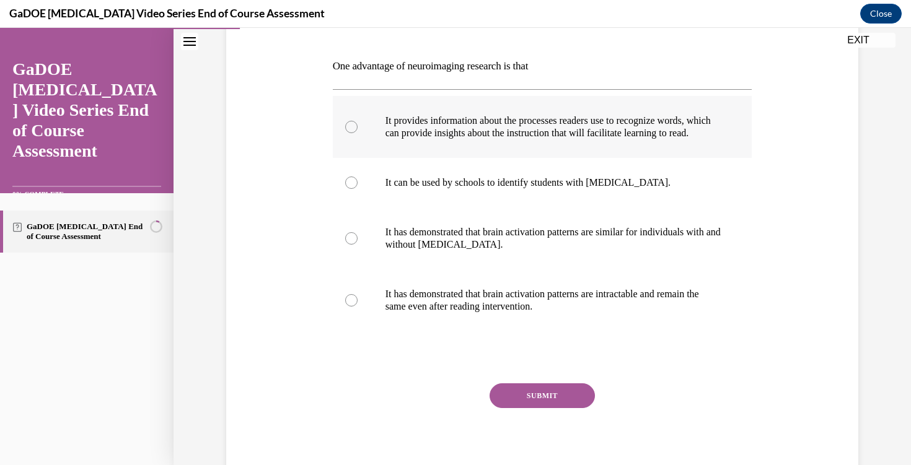
click at [349, 133] on div at bounding box center [351, 127] width 12 height 12
click at [349, 133] on input "It provides information about the processes readers use to recognize words, whi…" at bounding box center [351, 127] width 12 height 12
radio input "true"
click at [500, 394] on div "Question 03/22 One advantage of neuroimaging research is that It provides infor…" at bounding box center [543, 238] width 420 height 493
click at [506, 408] on button "SUBMIT" at bounding box center [542, 396] width 105 height 25
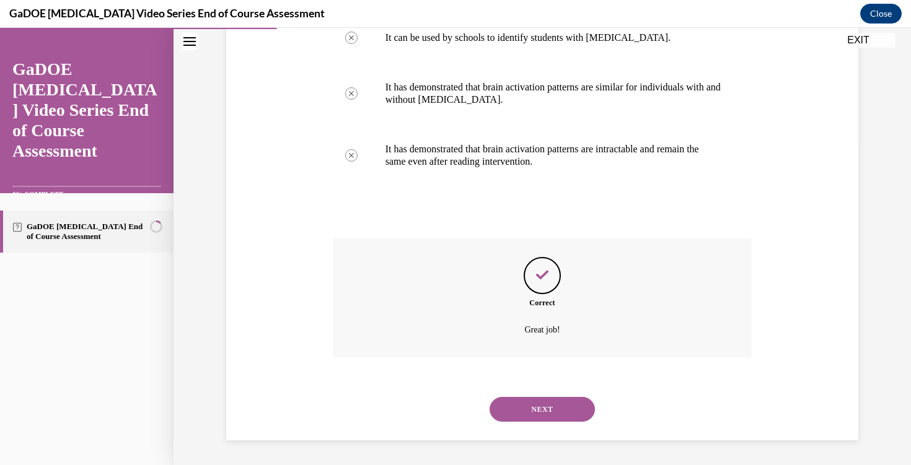
scroll to position [338, 0]
click at [522, 409] on button "NEXT" at bounding box center [542, 409] width 105 height 25
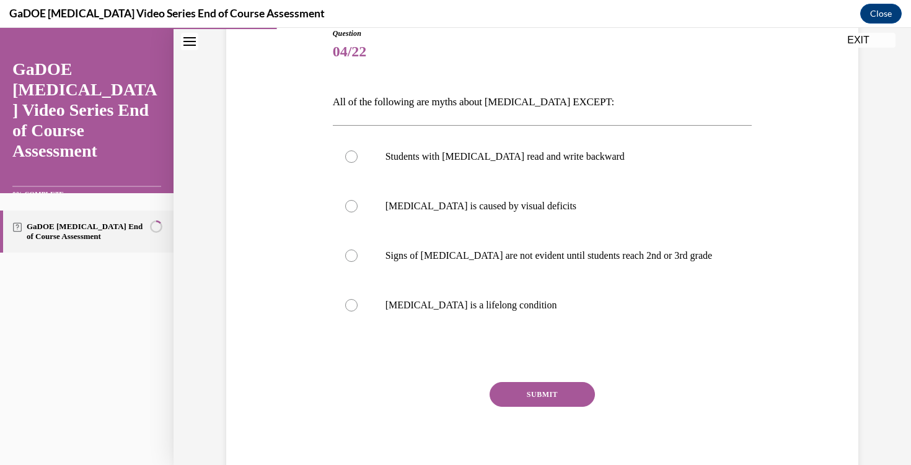
scroll to position [157, 0]
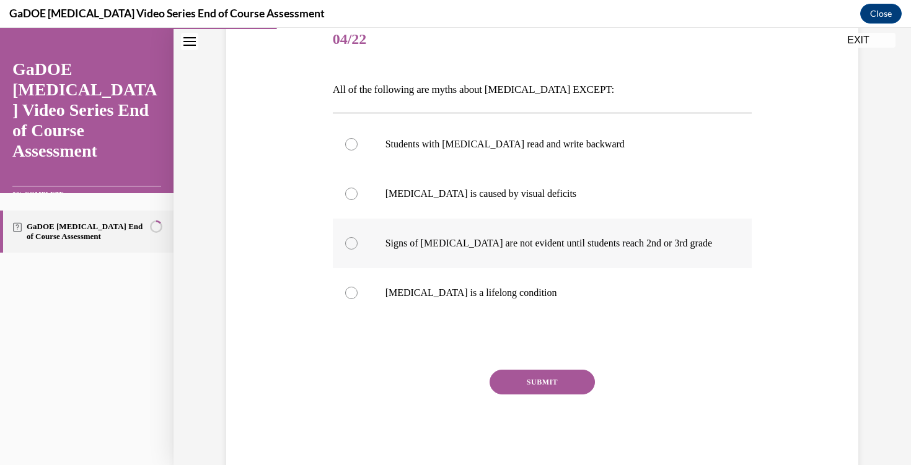
click at [355, 245] on div at bounding box center [351, 243] width 12 height 12
click at [355, 245] on input "Signs of dyslexia are not evident until students reach 2nd or 3rd grade" at bounding box center [351, 243] width 12 height 12
radio input "true"
click at [501, 377] on button "SUBMIT" at bounding box center [542, 382] width 105 height 25
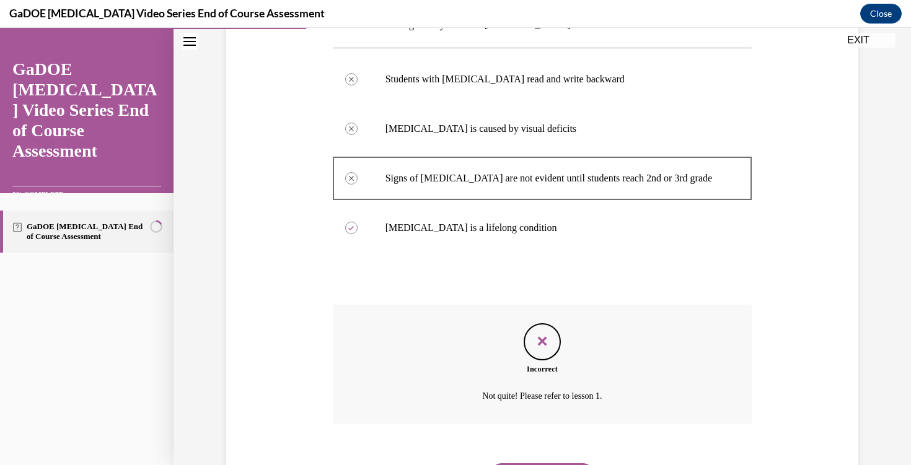
scroll to position [288, 0]
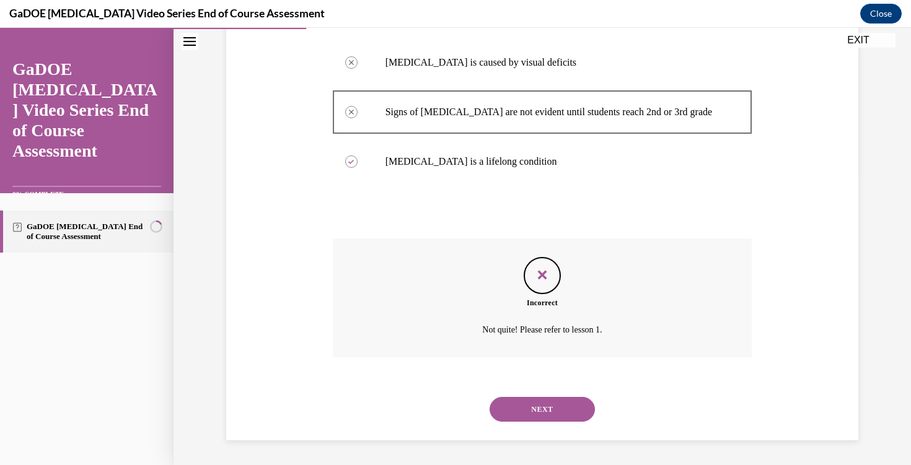
click at [520, 412] on button "NEXT" at bounding box center [542, 409] width 105 height 25
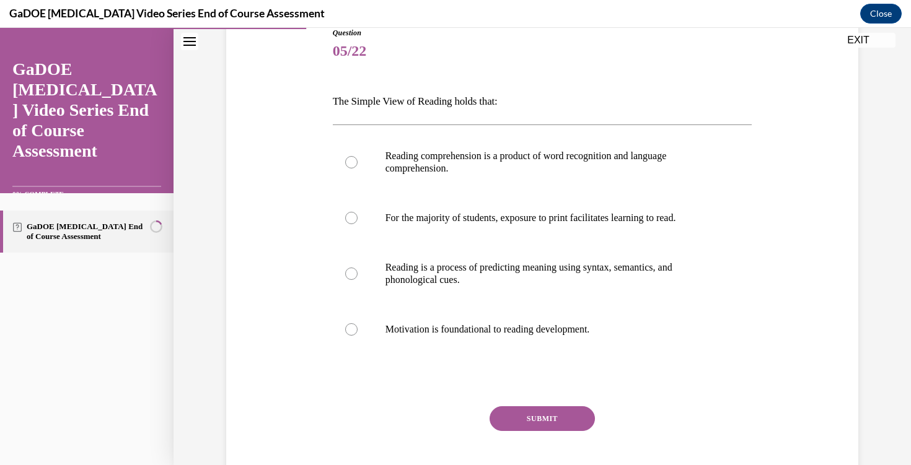
scroll to position [148, 0]
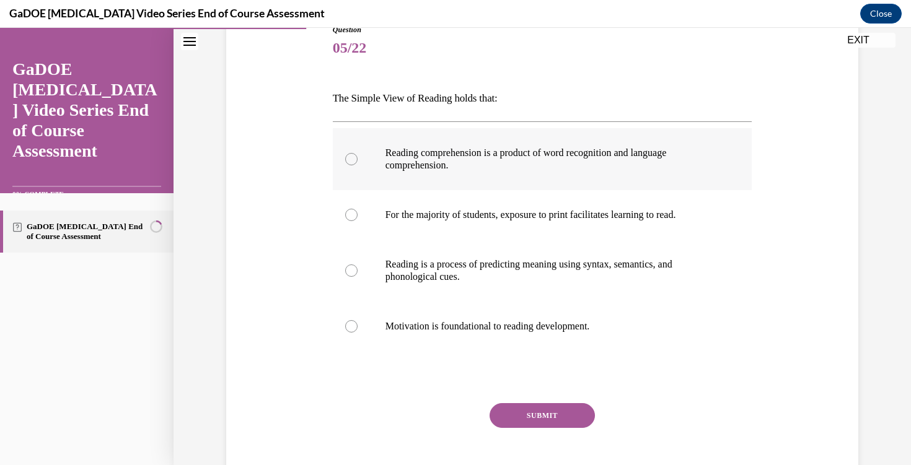
click at [345, 162] on label "Reading comprehension is a product of word recognition and language comprehensi…" at bounding box center [543, 159] width 420 height 62
click at [345, 162] on input "Reading comprehension is a product of word recognition and language comprehensi…" at bounding box center [351, 159] width 12 height 12
radio input "true"
click at [516, 423] on button "SUBMIT" at bounding box center [542, 415] width 105 height 25
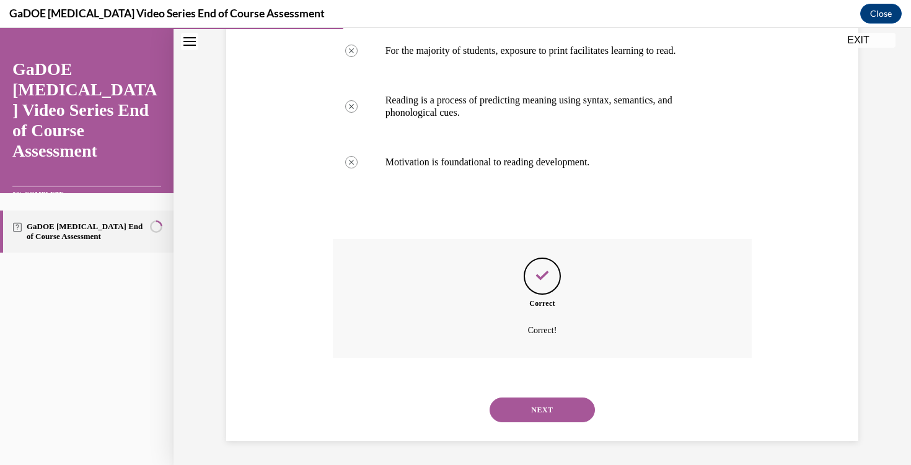
scroll to position [313, 0]
click at [522, 411] on button "NEXT" at bounding box center [542, 409] width 105 height 25
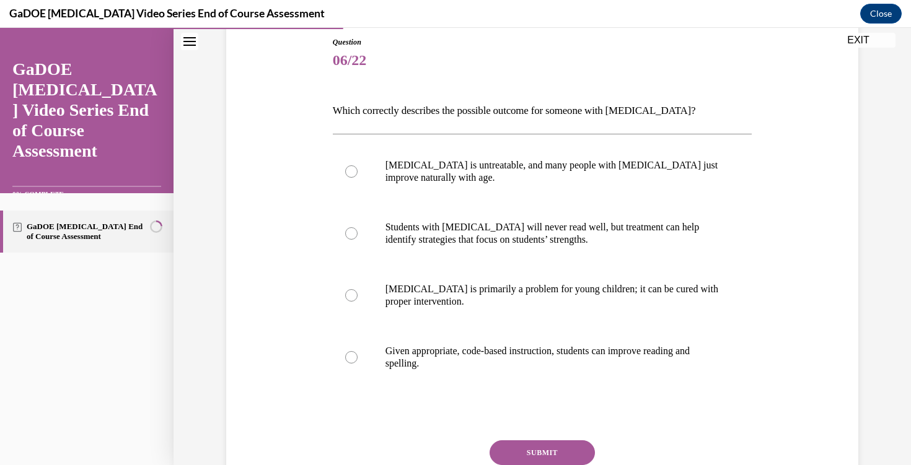
scroll to position [140, 0]
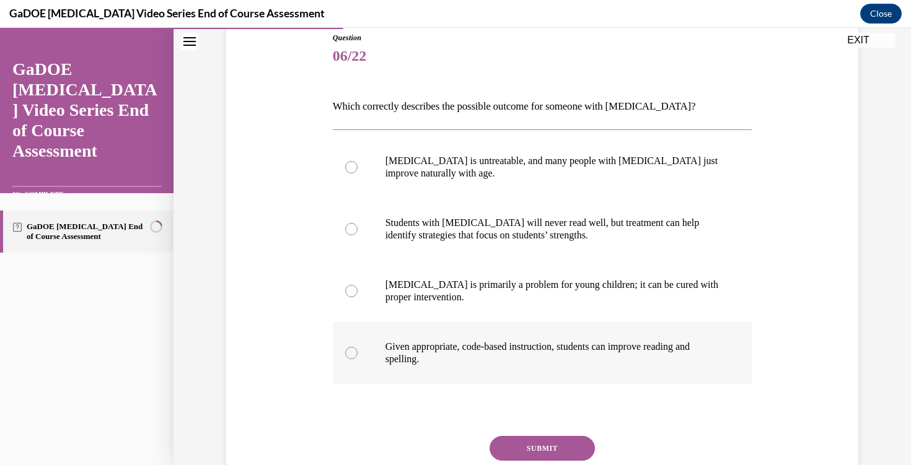
click at [351, 355] on div at bounding box center [351, 353] width 12 height 12
click at [351, 355] on input "Given appropriate, code-based instruction, students can improve reading and spe…" at bounding box center [351, 353] width 12 height 12
radio input "true"
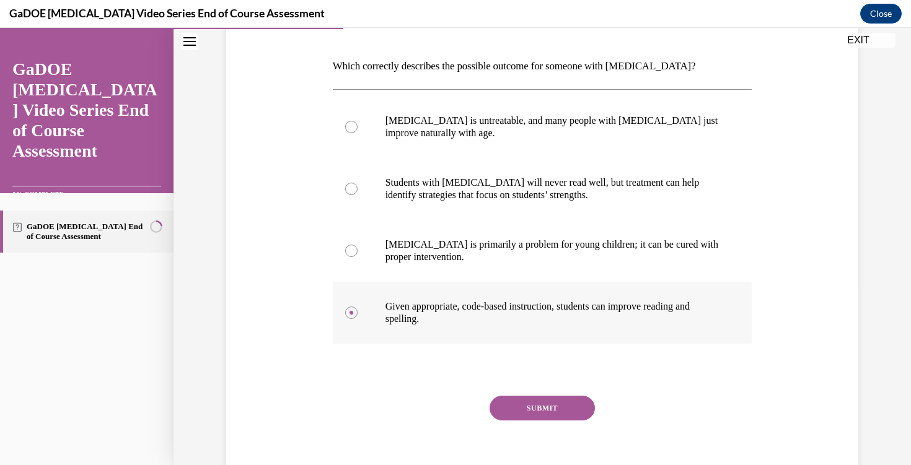
scroll to position [187, 0]
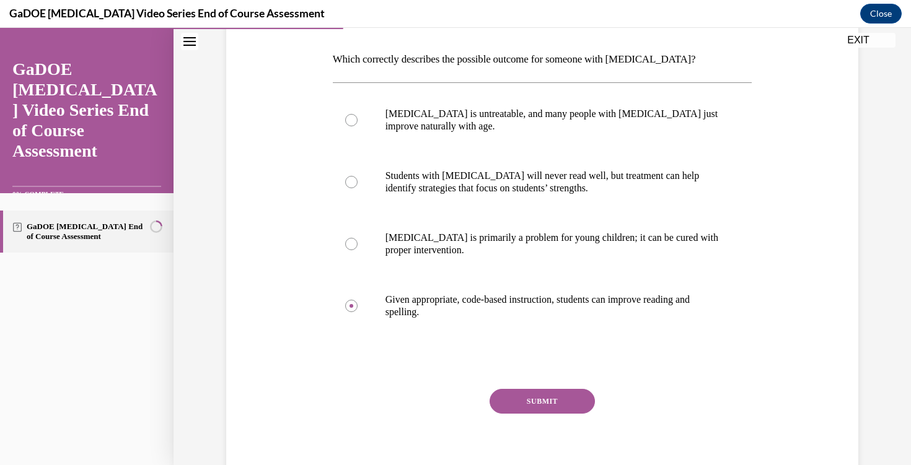
click at [523, 402] on button "SUBMIT" at bounding box center [542, 401] width 105 height 25
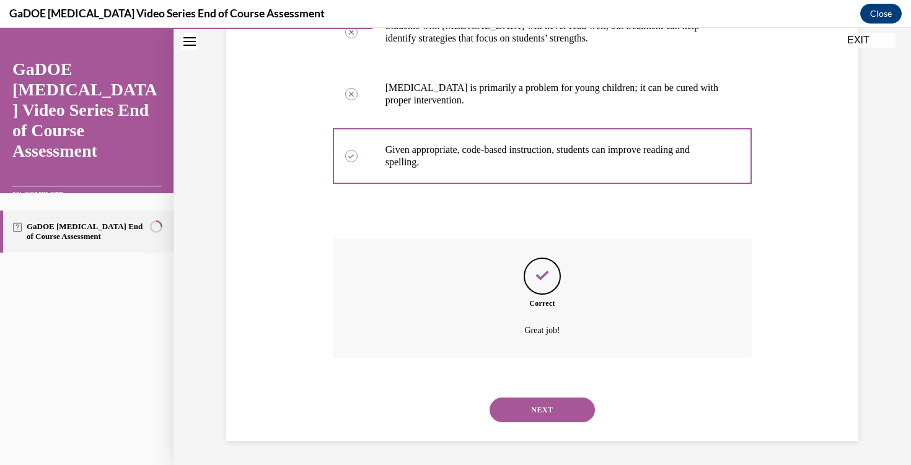
scroll to position [338, 0]
click at [534, 415] on button "NEXT" at bounding box center [542, 409] width 105 height 25
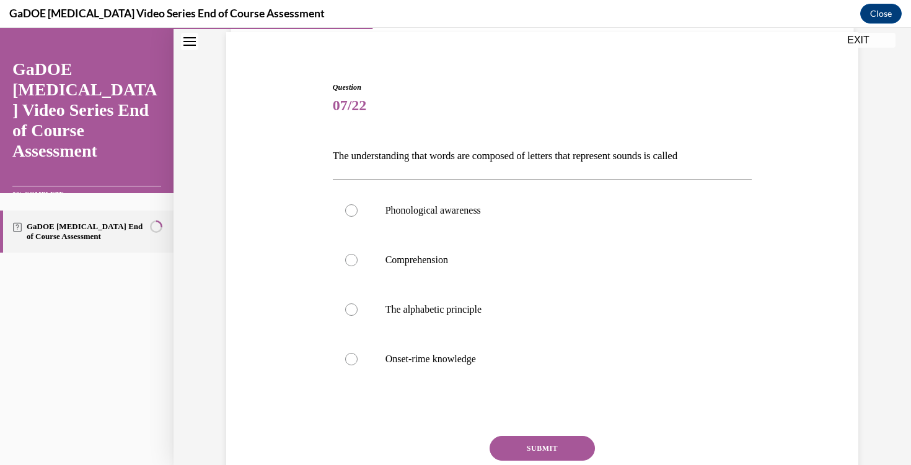
scroll to position [91, 0]
click at [357, 258] on label "Comprehension" at bounding box center [543, 260] width 420 height 50
click at [357, 258] on input "Comprehension" at bounding box center [351, 259] width 12 height 12
radio input "true"
click at [537, 443] on button "SUBMIT" at bounding box center [542, 448] width 105 height 25
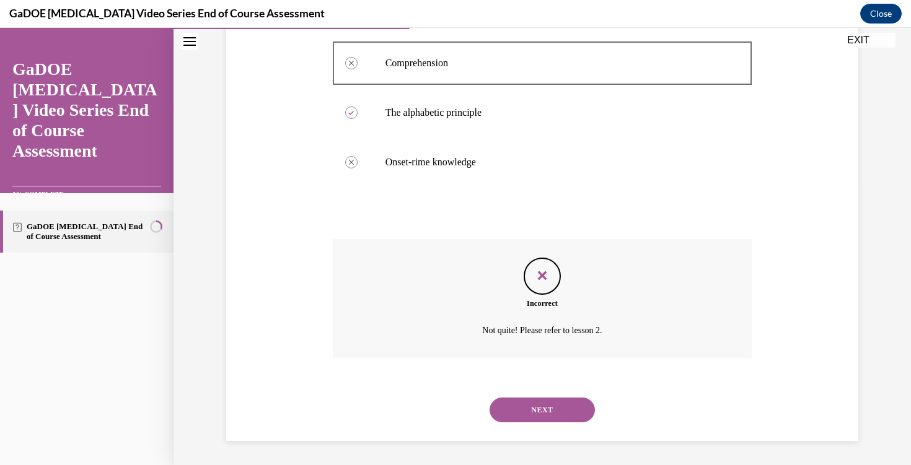
scroll to position [288, 0]
click at [507, 410] on button "NEXT" at bounding box center [542, 409] width 105 height 25
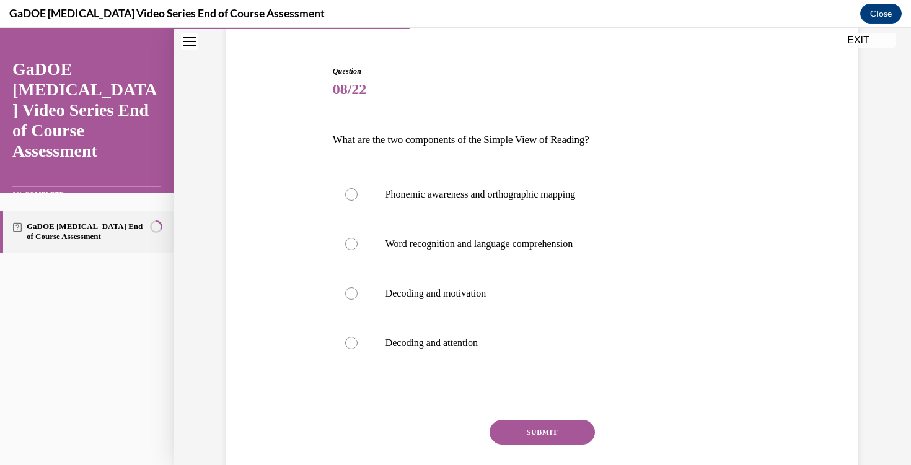
scroll to position [107, 0]
click at [355, 247] on div at bounding box center [351, 243] width 12 height 12
click at [355, 247] on input "Word recognition and language comprehension" at bounding box center [351, 243] width 12 height 12
radio input "true"
click at [506, 423] on button "SUBMIT" at bounding box center [542, 432] width 105 height 25
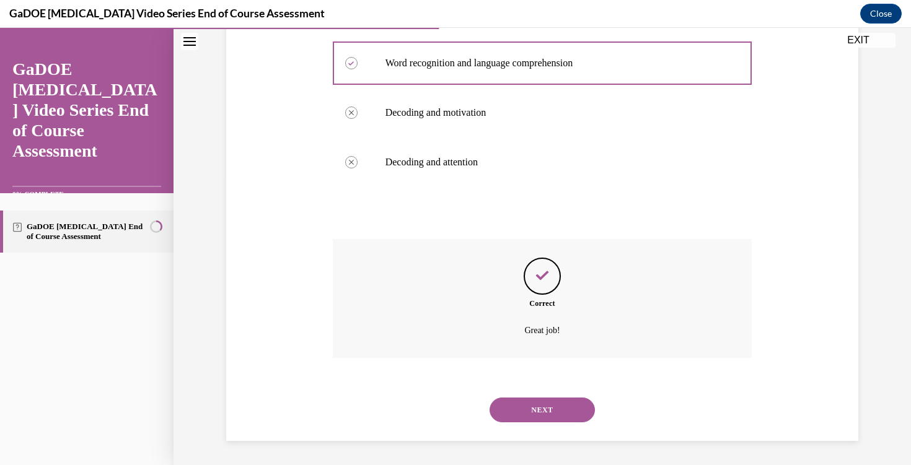
scroll to position [288, 0]
click at [538, 405] on button "NEXT" at bounding box center [542, 409] width 105 height 25
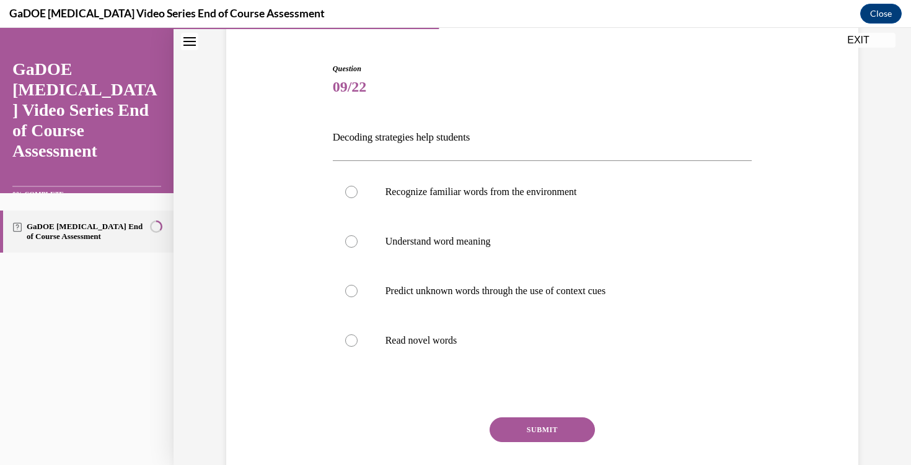
scroll to position [138, 0]
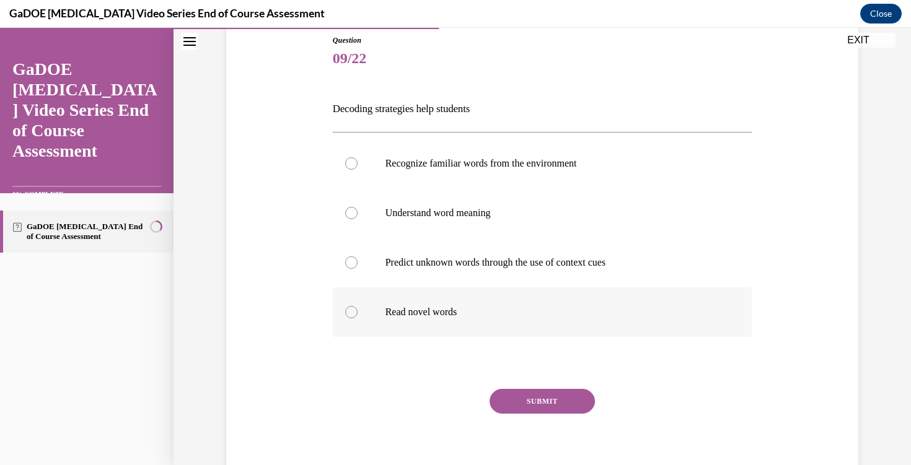
click at [361, 320] on label "Read novel words" at bounding box center [543, 313] width 420 height 50
click at [358, 319] on input "Read novel words" at bounding box center [351, 312] width 12 height 12
radio input "true"
click at [531, 406] on button "SUBMIT" at bounding box center [542, 401] width 105 height 25
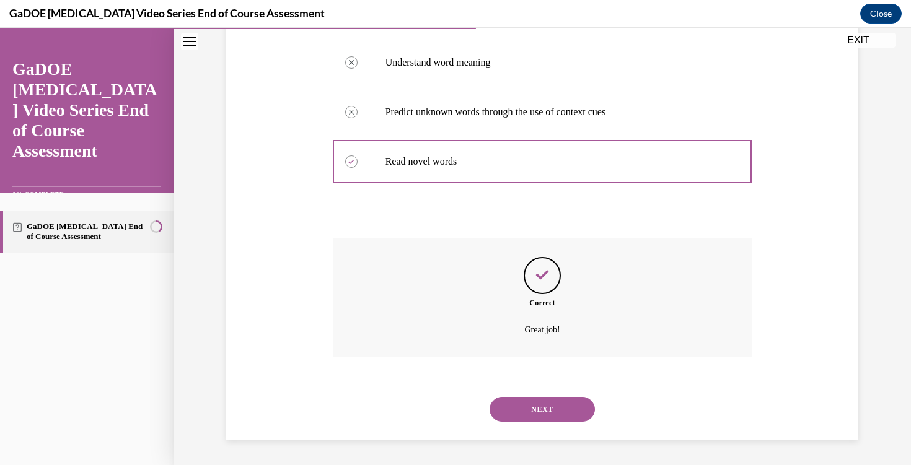
click at [532, 403] on button "NEXT" at bounding box center [542, 409] width 105 height 25
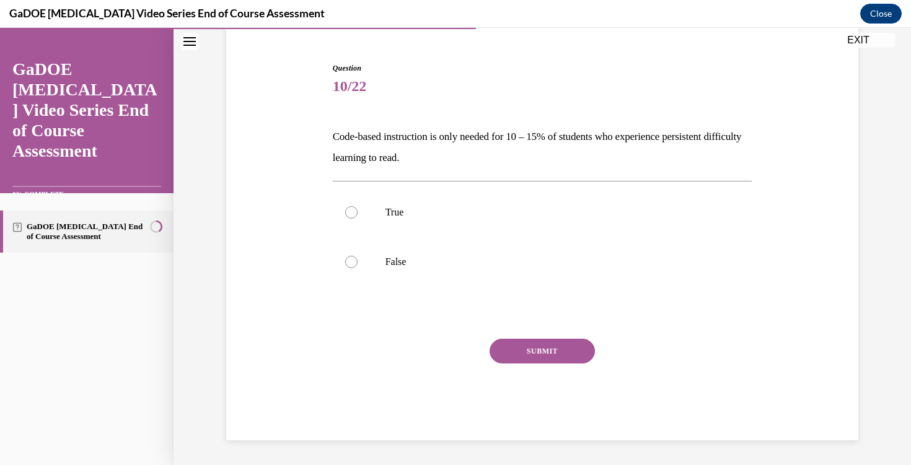
scroll to position [110, 0]
click at [343, 275] on label "False" at bounding box center [543, 262] width 420 height 50
click at [345, 268] on input "False" at bounding box center [351, 262] width 12 height 12
radio input "true"
click at [550, 356] on button "SUBMIT" at bounding box center [542, 351] width 105 height 25
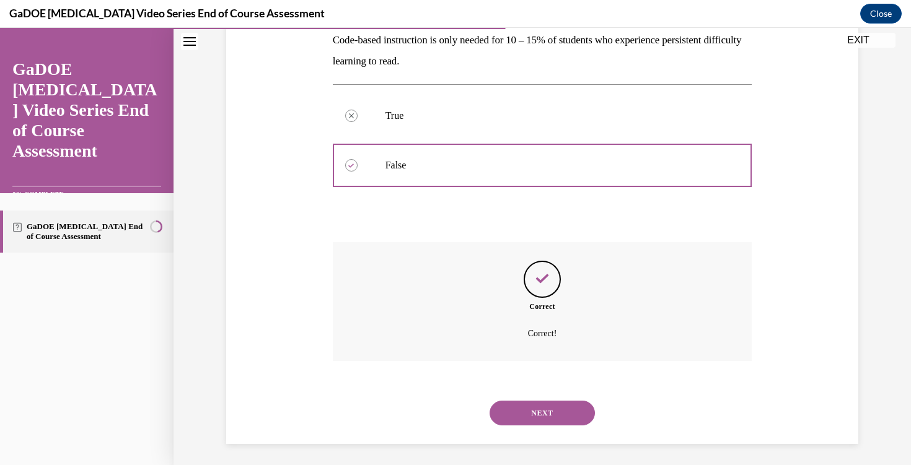
scroll to position [210, 0]
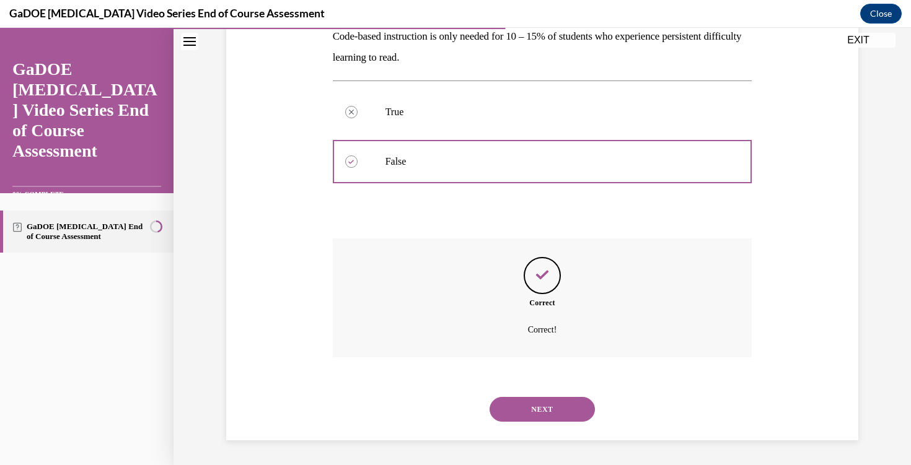
click at [550, 407] on button "NEXT" at bounding box center [542, 409] width 105 height 25
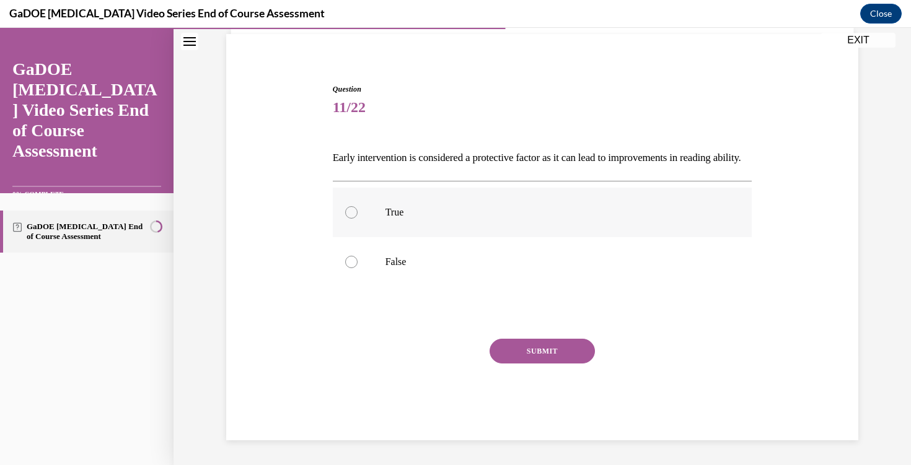
click at [348, 212] on div at bounding box center [351, 212] width 12 height 12
click at [348, 212] on input "True" at bounding box center [351, 212] width 12 height 12
radio input "true"
click at [511, 353] on button "SUBMIT" at bounding box center [542, 351] width 105 height 25
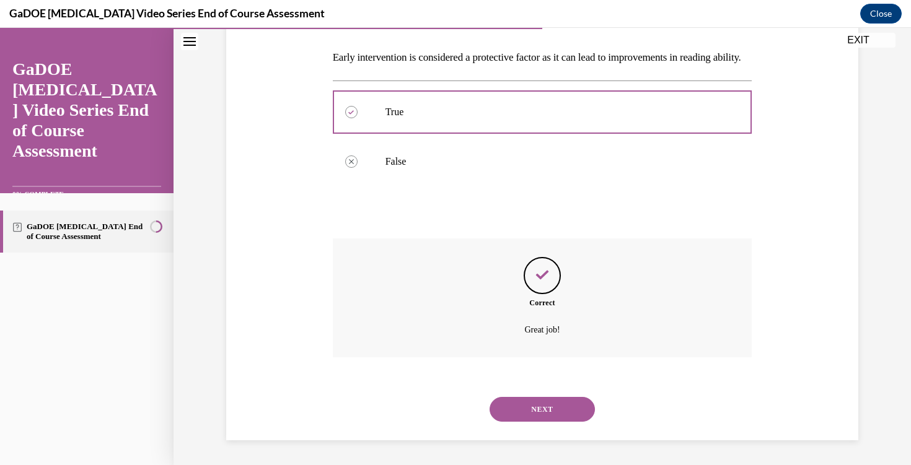
scroll to position [210, 0]
click at [523, 405] on button "NEXT" at bounding box center [542, 409] width 105 height 25
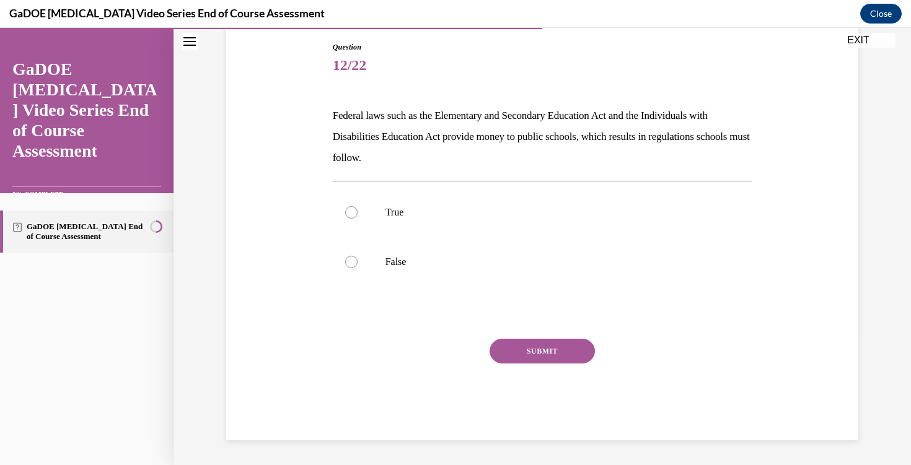
scroll to position [131, 0]
click at [360, 218] on label "True" at bounding box center [543, 213] width 420 height 50
click at [358, 218] on input "True" at bounding box center [351, 212] width 12 height 12
radio input "true"
click at [552, 348] on button "SUBMIT" at bounding box center [542, 351] width 105 height 25
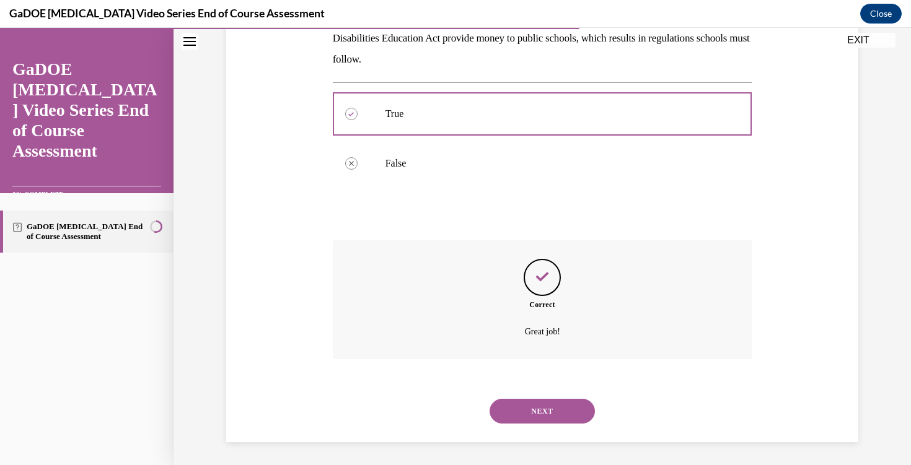
scroll to position [231, 0]
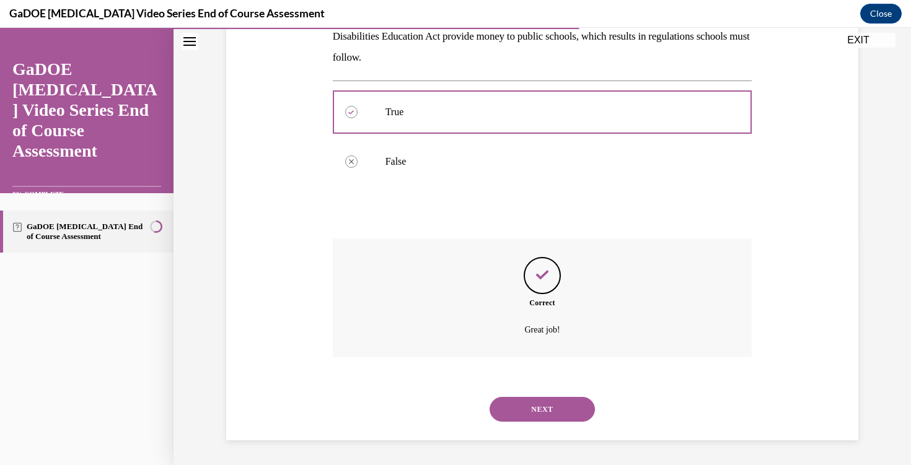
click at [539, 402] on button "NEXT" at bounding box center [542, 409] width 105 height 25
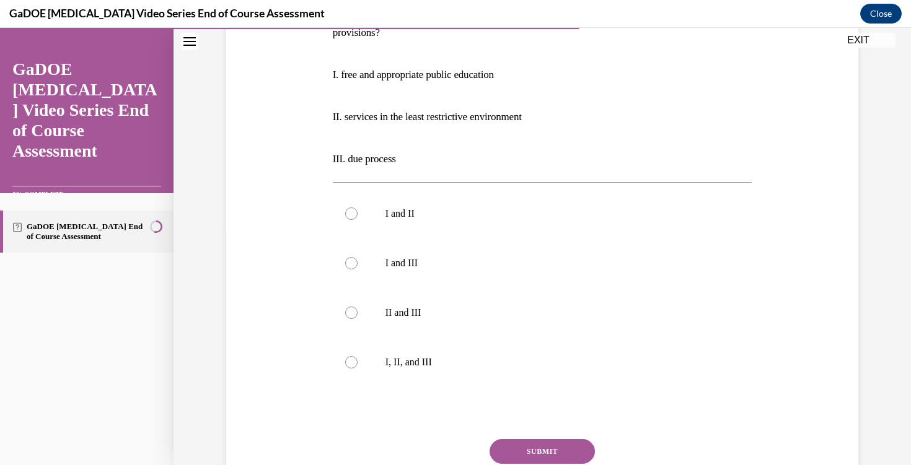
scroll to position [239, 0]
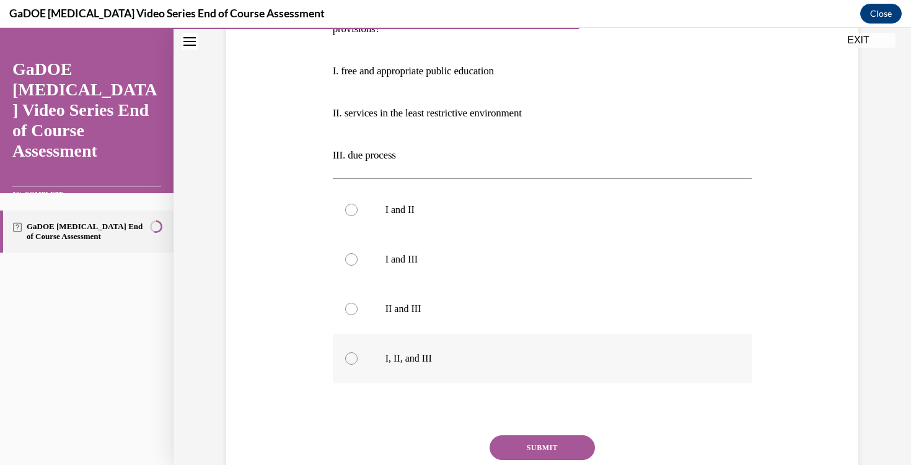
click at [353, 354] on div at bounding box center [351, 359] width 12 height 12
click at [353, 354] on input "I, II, and III" at bounding box center [351, 359] width 12 height 12
radio input "true"
click at [529, 441] on button "SUBMIT" at bounding box center [542, 448] width 105 height 25
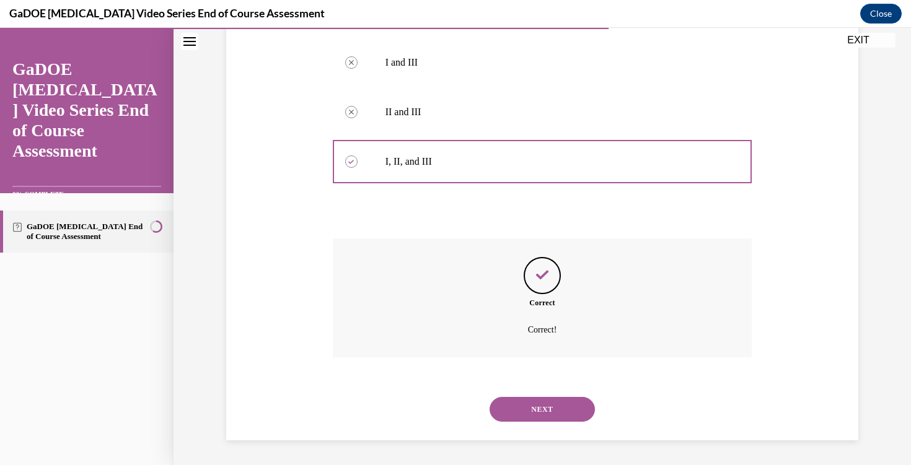
click at [535, 413] on button "NEXT" at bounding box center [542, 409] width 105 height 25
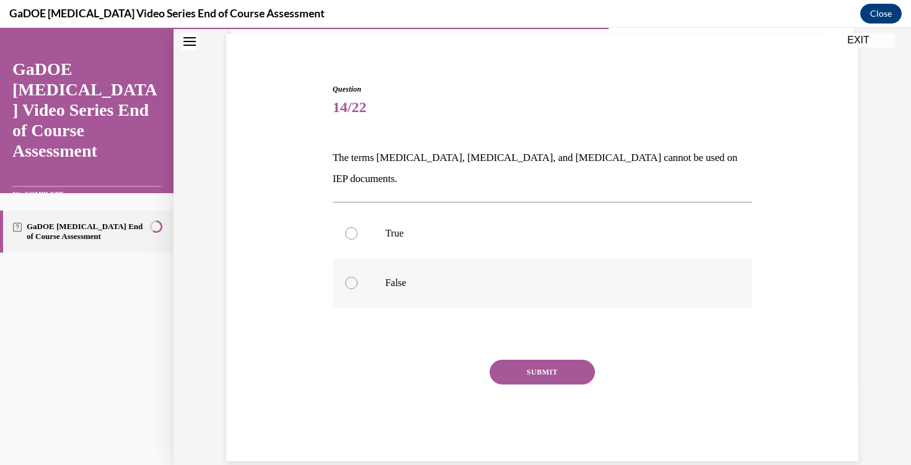
click at [354, 277] on div at bounding box center [351, 283] width 12 height 12
click at [354, 277] on input "False" at bounding box center [351, 283] width 12 height 12
radio input "true"
click at [532, 360] on button "SUBMIT" at bounding box center [542, 372] width 105 height 25
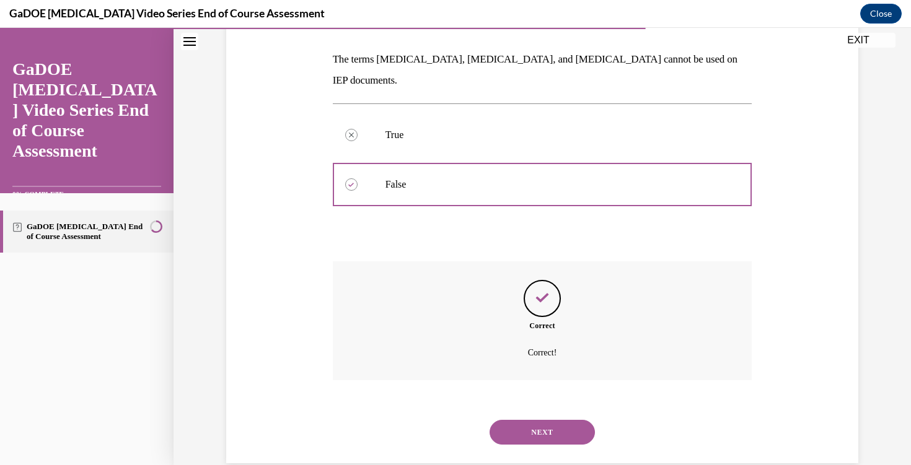
scroll to position [189, 0]
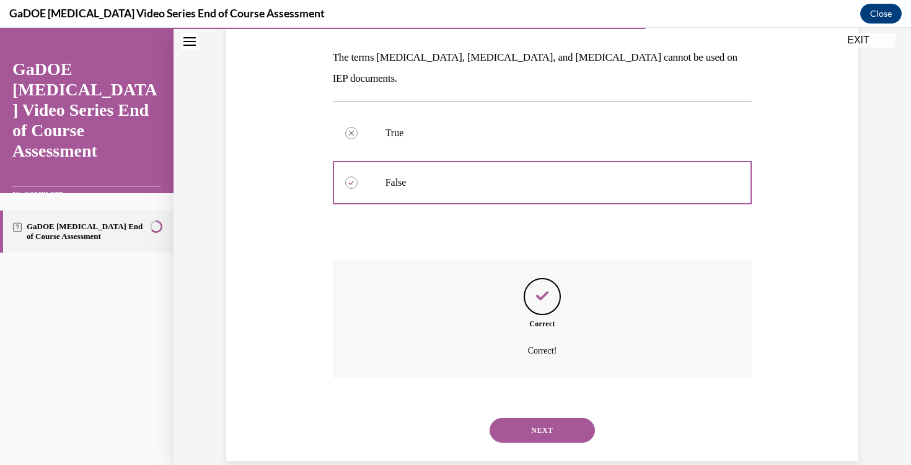
click at [528, 418] on button "NEXT" at bounding box center [542, 430] width 105 height 25
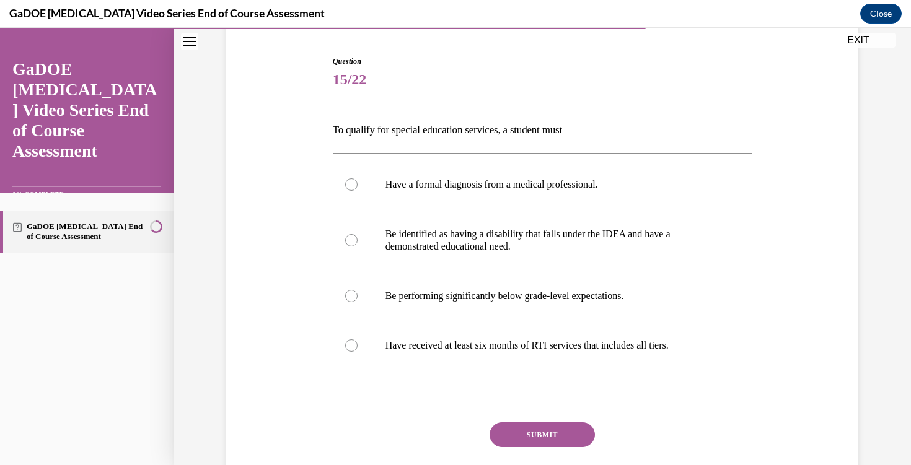
scroll to position [152, 0]
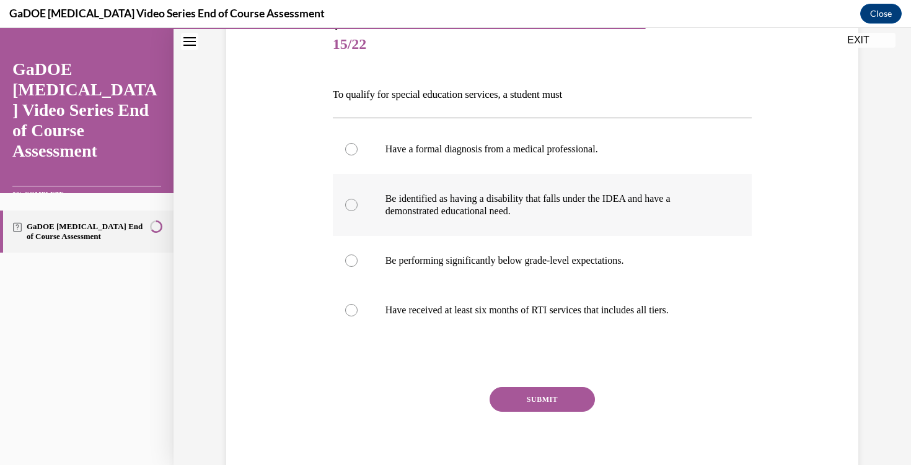
click at [350, 201] on div at bounding box center [351, 205] width 12 height 12
click at [350, 201] on input "Be identified as having a disability that falls under the IDEA and have a demon…" at bounding box center [351, 205] width 12 height 12
radio input "true"
click at [536, 404] on button "SUBMIT" at bounding box center [542, 399] width 105 height 25
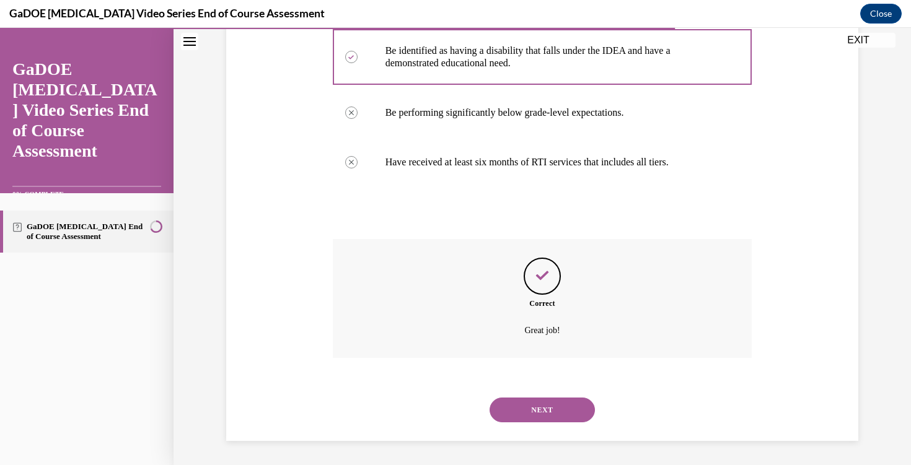
scroll to position [301, 0]
click at [531, 411] on button "NEXT" at bounding box center [542, 409] width 105 height 25
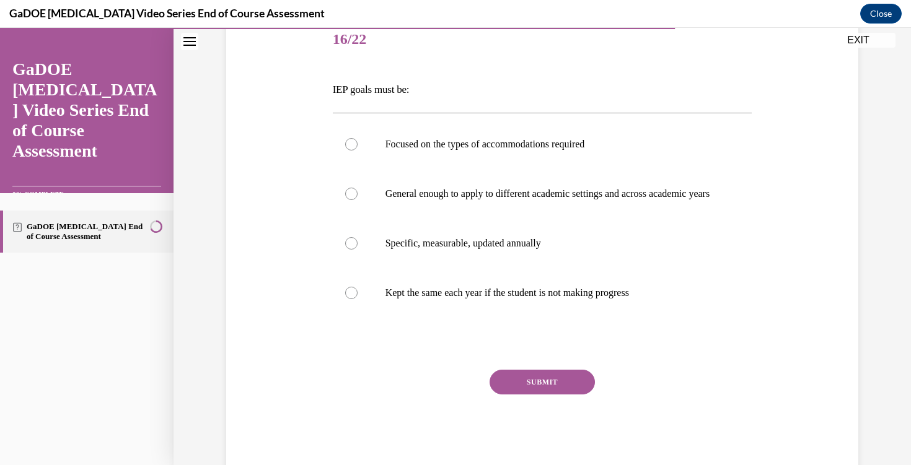
scroll to position [161, 0]
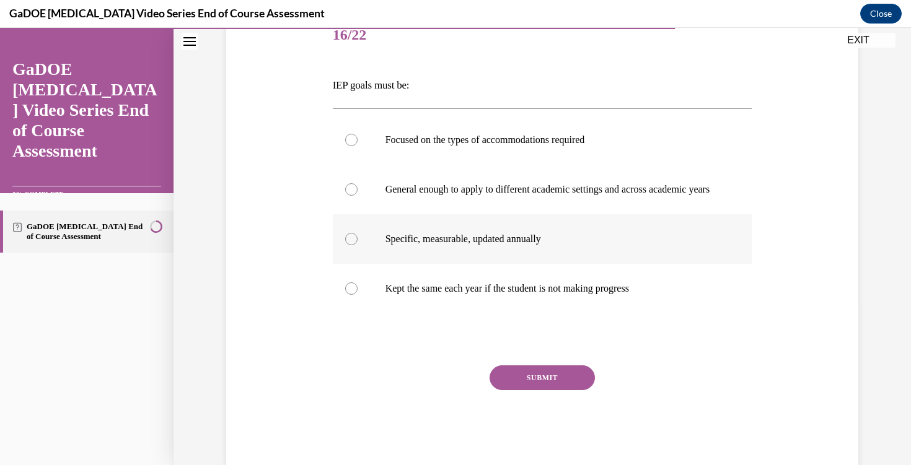
click at [356, 245] on div at bounding box center [351, 239] width 12 height 12
click at [356, 245] on input "Specific, measurable, updated annually" at bounding box center [351, 239] width 12 height 12
radio input "true"
click at [525, 390] on button "SUBMIT" at bounding box center [542, 378] width 105 height 25
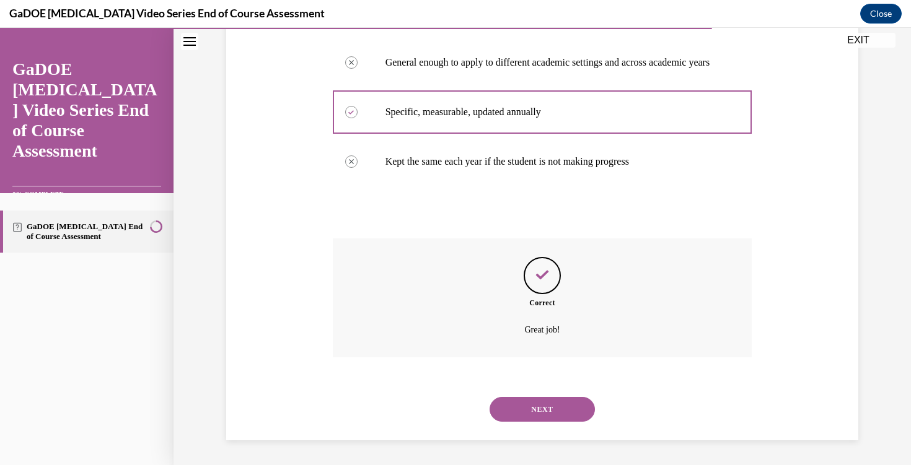
scroll to position [301, 0]
click at [537, 407] on button "NEXT" at bounding box center [542, 409] width 105 height 25
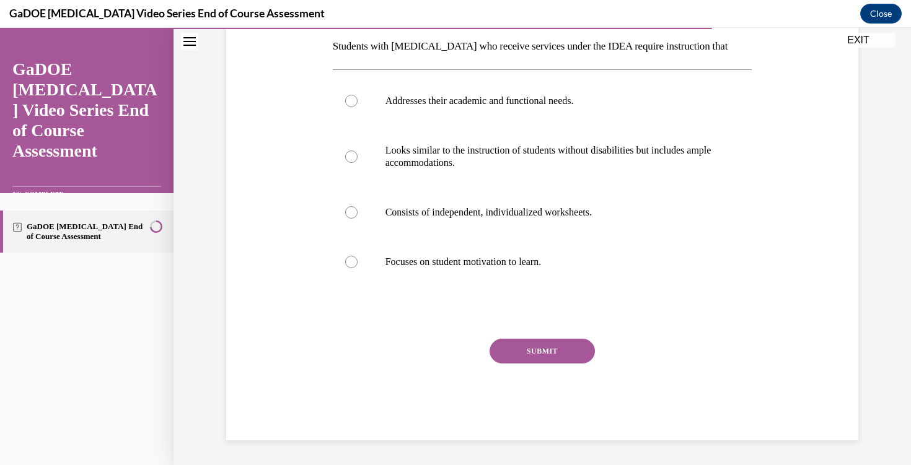
scroll to position [133, 0]
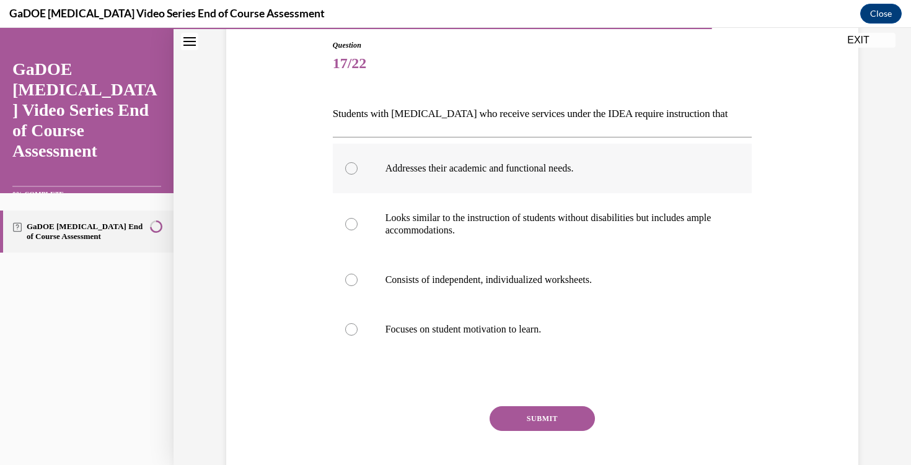
click at [345, 170] on div at bounding box center [351, 168] width 12 height 12
click at [345, 170] on input "Addresses their academic and functional needs." at bounding box center [351, 168] width 12 height 12
radio input "true"
click at [503, 419] on button "SUBMIT" at bounding box center [542, 419] width 105 height 25
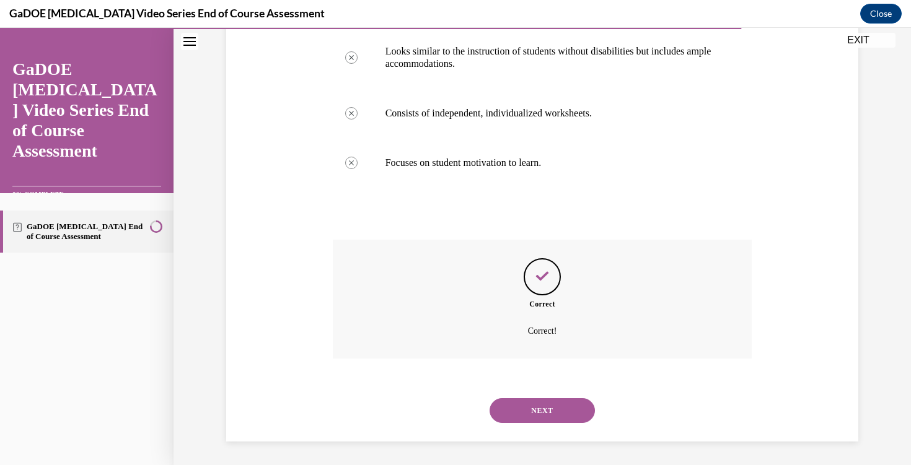
scroll to position [301, 0]
click at [521, 403] on button "NEXT" at bounding box center [542, 409] width 105 height 25
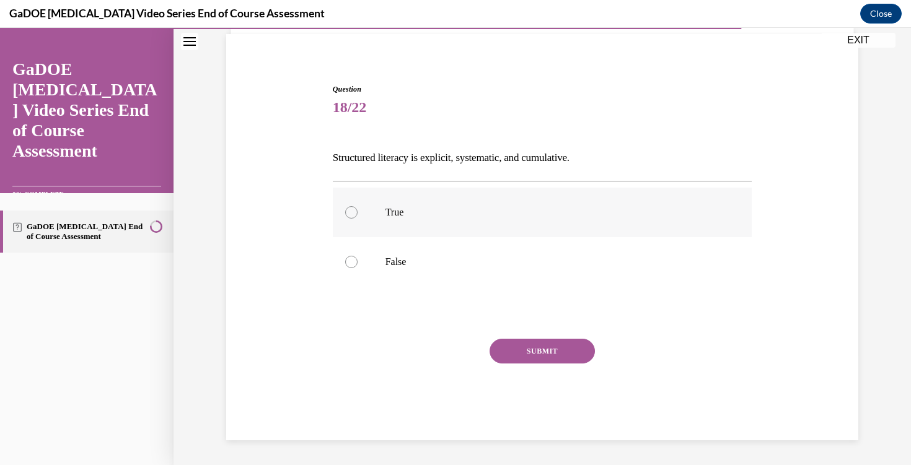
click at [356, 221] on label "True" at bounding box center [543, 213] width 420 height 50
click at [356, 219] on input "True" at bounding box center [351, 212] width 12 height 12
radio input "true"
click at [562, 353] on button "SUBMIT" at bounding box center [542, 351] width 105 height 25
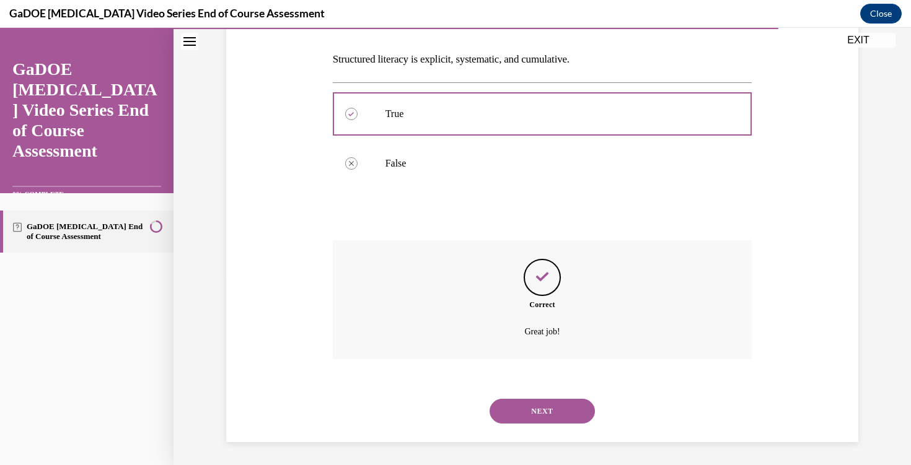
scroll to position [189, 0]
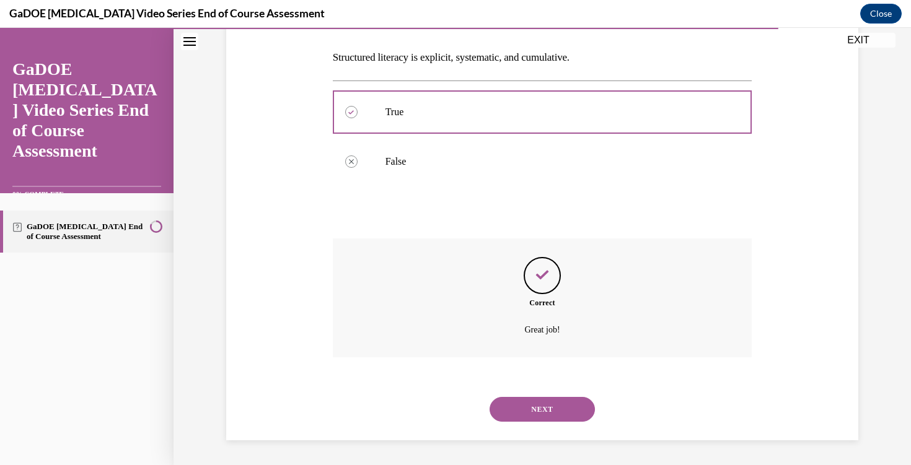
click at [530, 401] on button "NEXT" at bounding box center [542, 409] width 105 height 25
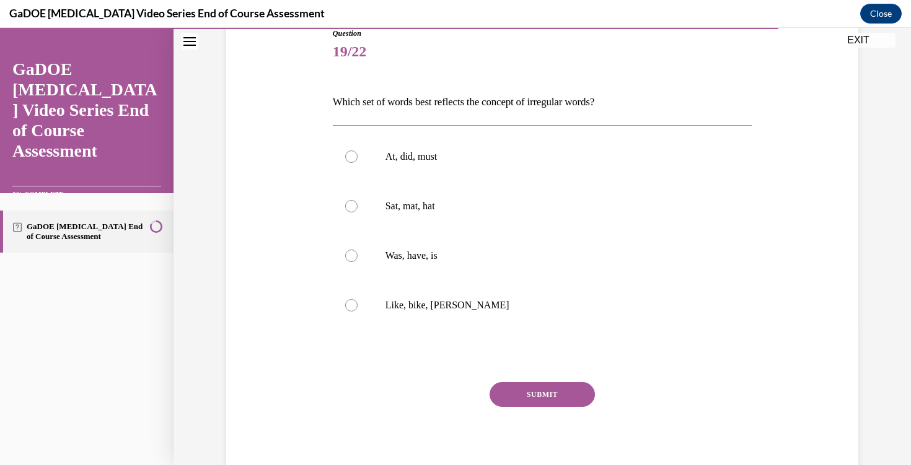
scroll to position [149, 0]
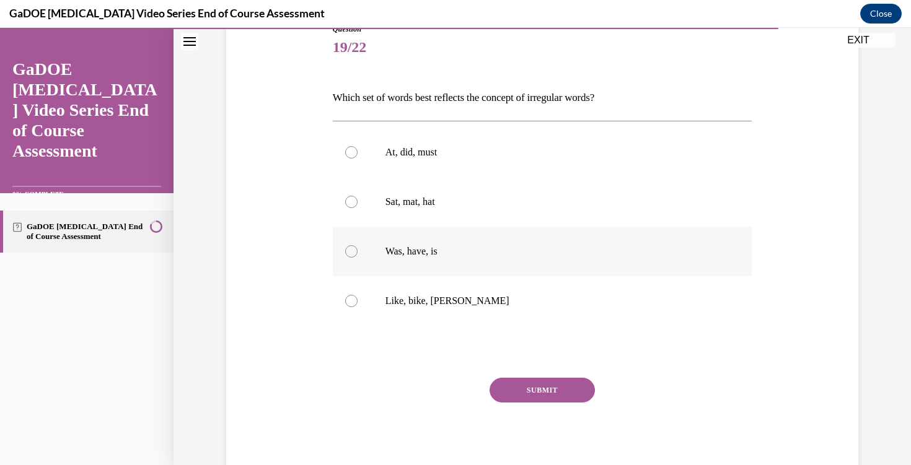
click at [351, 257] on div at bounding box center [351, 251] width 12 height 12
click at [351, 257] on input "Was, have, is" at bounding box center [351, 251] width 12 height 12
radio input "true"
click at [548, 390] on button "SUBMIT" at bounding box center [542, 390] width 105 height 25
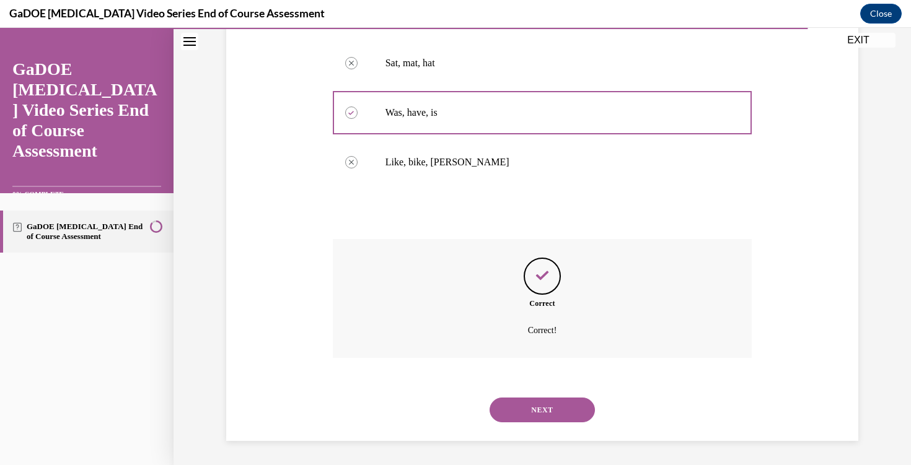
scroll to position [288, 0]
click at [544, 400] on button "NEXT" at bounding box center [542, 409] width 105 height 25
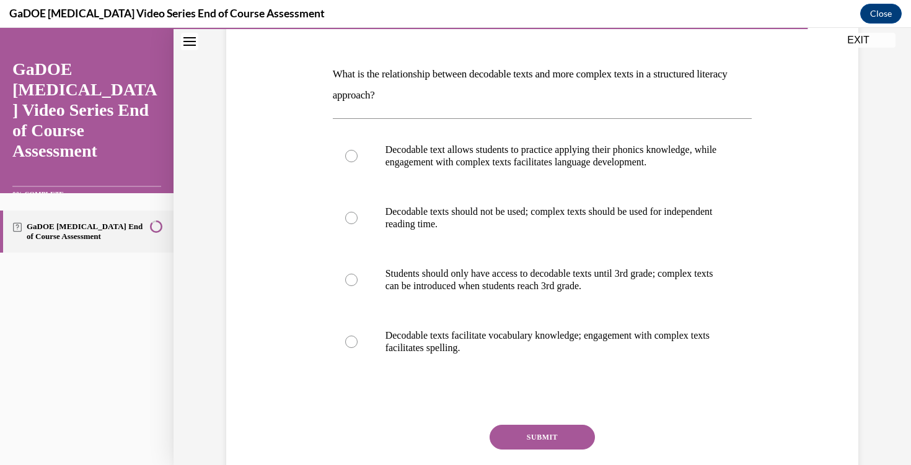
scroll to position [199, 0]
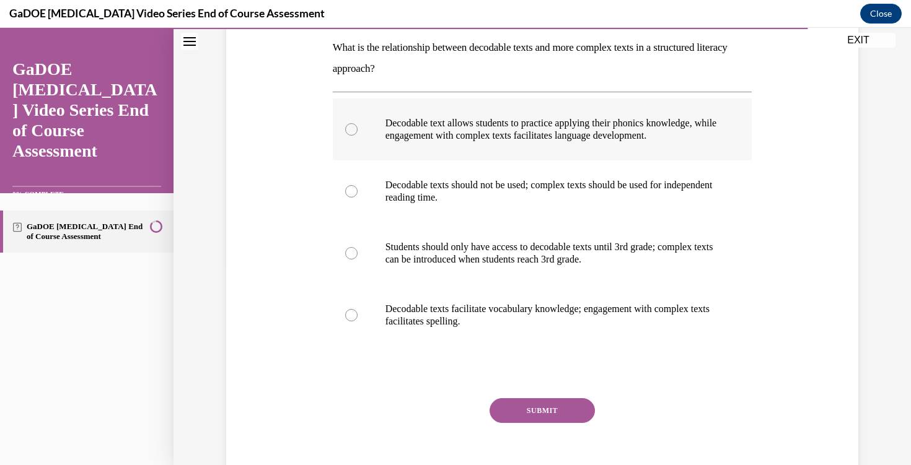
click at [359, 134] on label "Decodable text allows students to practice applying their phonics knowledge, wh…" at bounding box center [543, 130] width 420 height 62
click at [358, 134] on input "Decodable text allows students to practice applying their phonics knowledge, wh…" at bounding box center [351, 129] width 12 height 12
radio input "true"
click at [560, 412] on button "SUBMIT" at bounding box center [542, 411] width 105 height 25
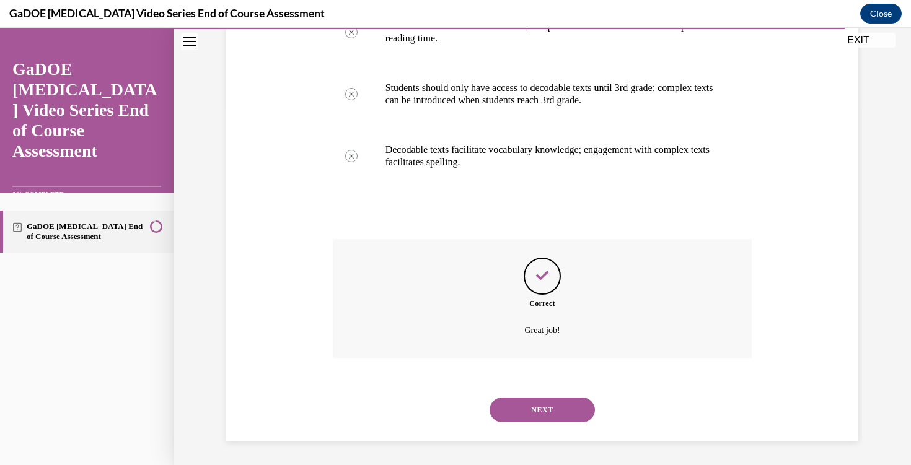
scroll to position [359, 0]
click at [529, 412] on button "NEXT" at bounding box center [542, 409] width 105 height 25
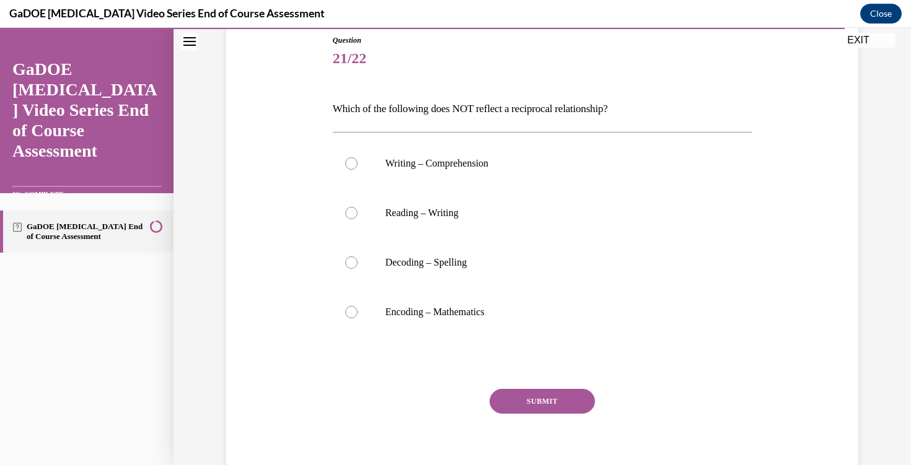
scroll to position [139, 0]
click at [348, 308] on div at bounding box center [351, 311] width 12 height 12
click at [348, 308] on input "Encoding – Mathematics" at bounding box center [351, 311] width 12 height 12
radio input "true"
click at [536, 403] on button "SUBMIT" at bounding box center [542, 400] width 105 height 25
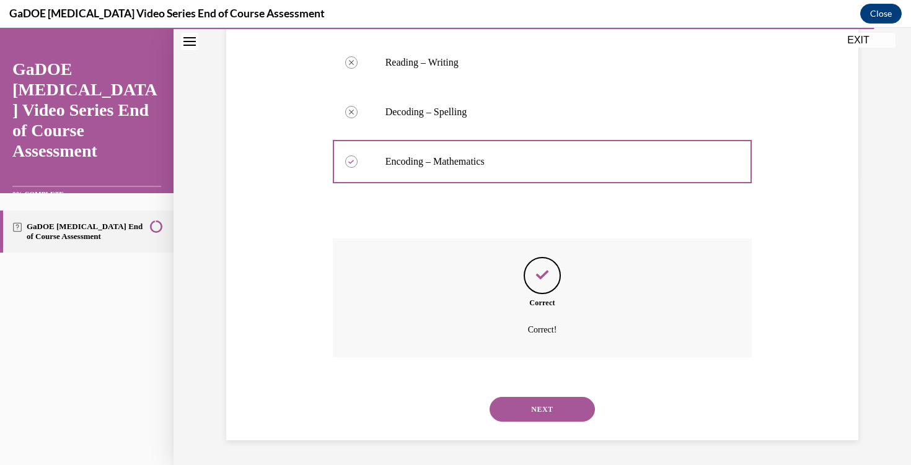
click at [525, 405] on button "NEXT" at bounding box center [542, 409] width 105 height 25
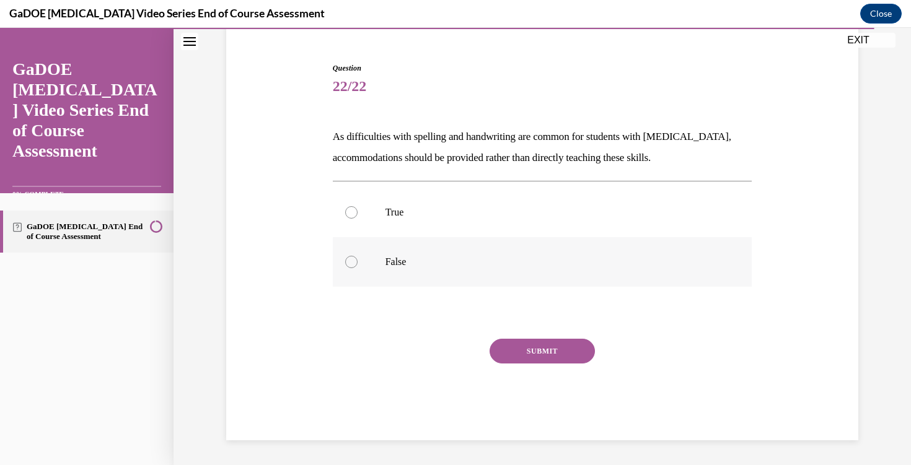
click at [354, 262] on div at bounding box center [351, 262] width 12 height 12
click at [354, 262] on input "False" at bounding box center [351, 262] width 12 height 12
radio input "true"
click at [504, 345] on button "SUBMIT" at bounding box center [542, 351] width 105 height 25
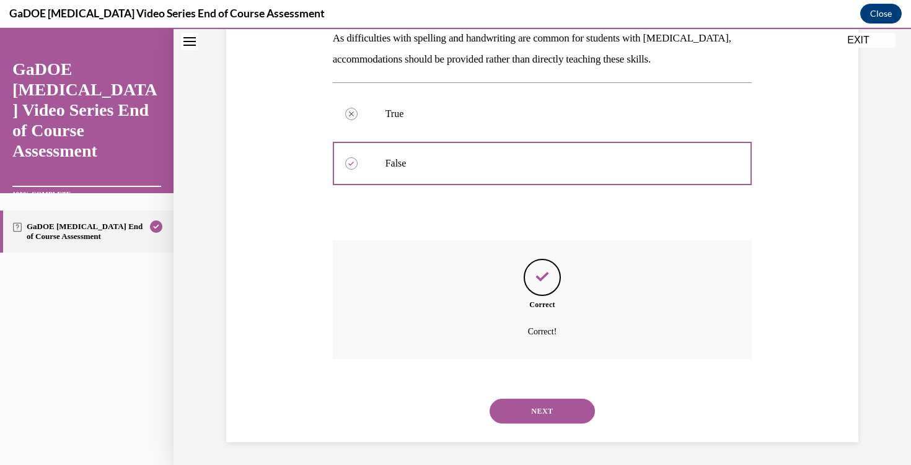
scroll to position [210, 0]
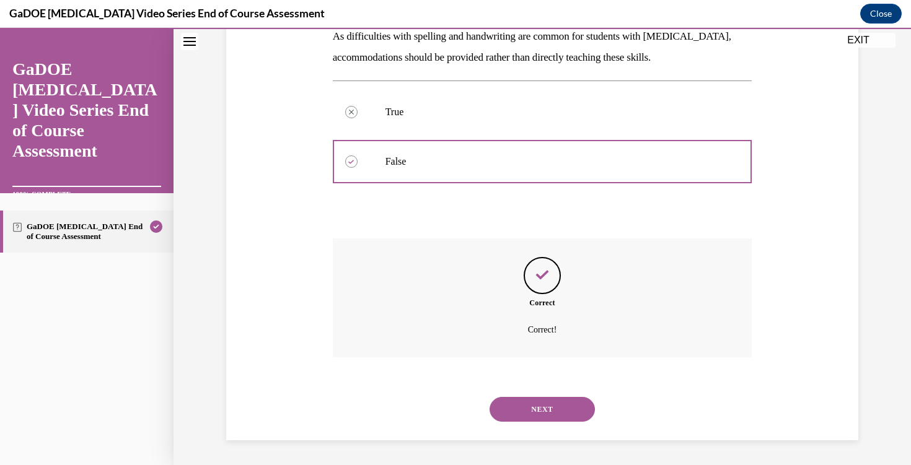
click at [521, 402] on button "NEXT" at bounding box center [542, 409] width 105 height 25
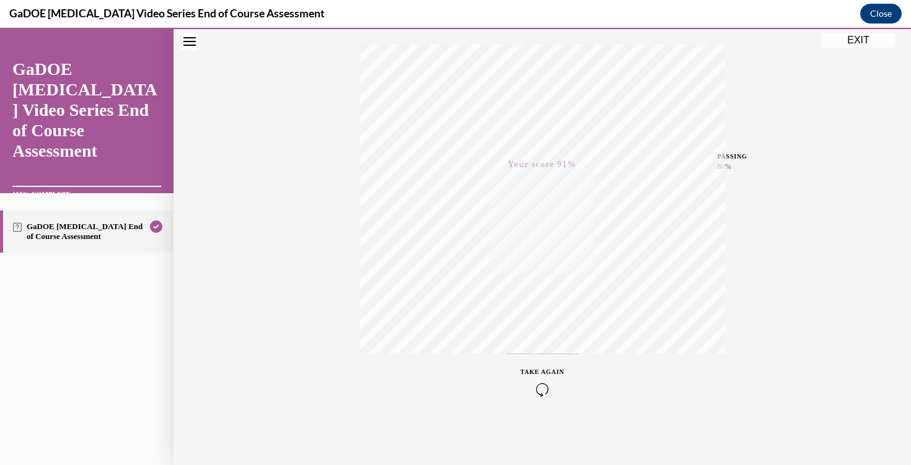
scroll to position [0, 0]
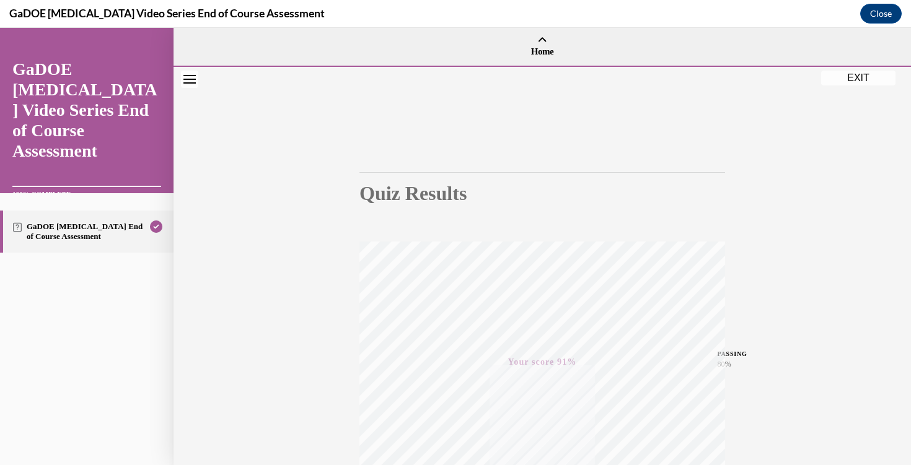
click at [852, 81] on button "EXIT" at bounding box center [858, 78] width 74 height 15
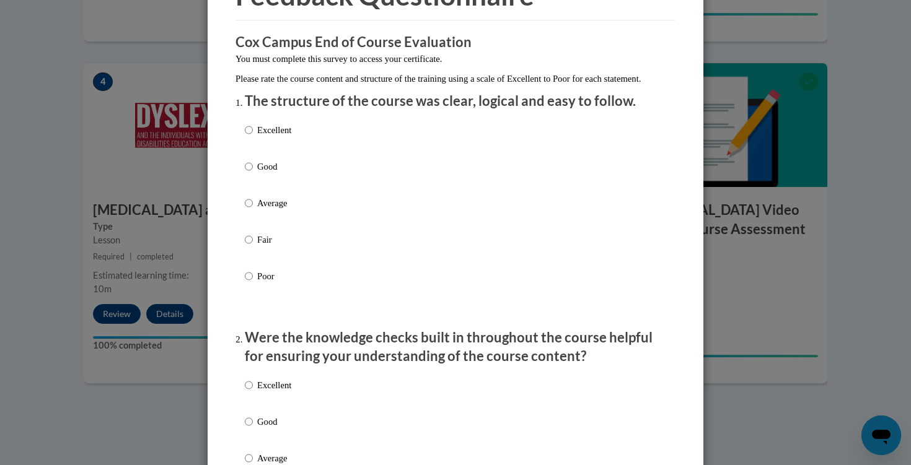
scroll to position [82, 0]
click at [253, 141] on label "Excellent" at bounding box center [268, 139] width 46 height 33
click at [253, 136] on input "Excellent" at bounding box center [249, 130] width 8 height 14
radio input "true"
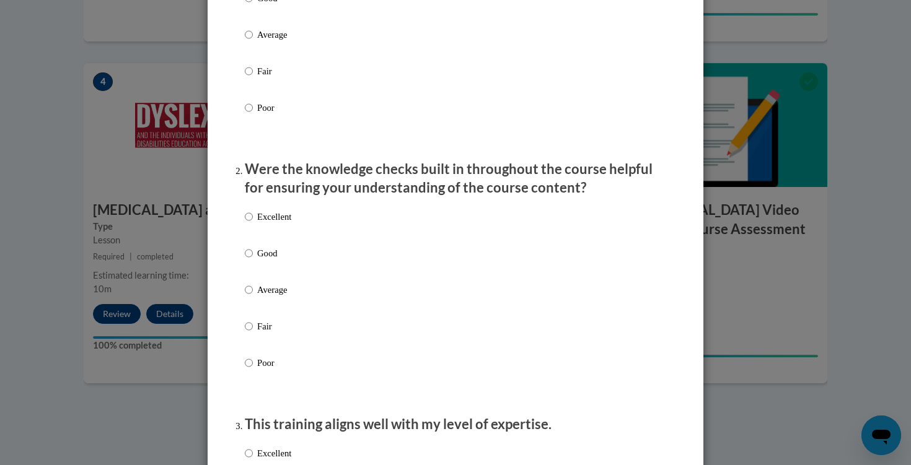
scroll to position [266, 0]
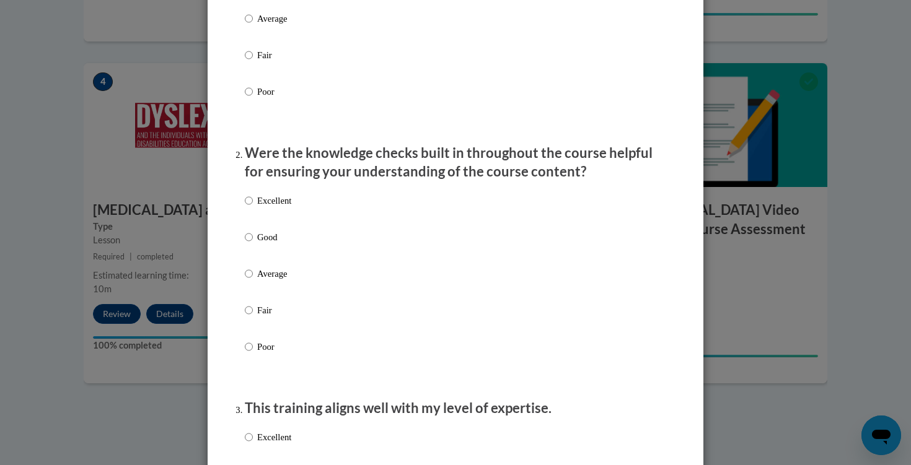
click at [255, 213] on label "Excellent" at bounding box center [268, 210] width 46 height 33
click at [253, 208] on input "Excellent" at bounding box center [249, 201] width 8 height 14
radio input "true"
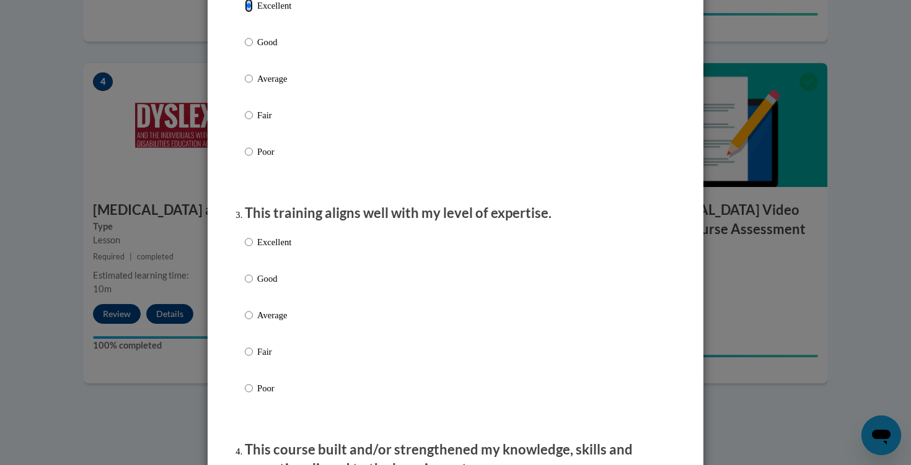
scroll to position [487, 0]
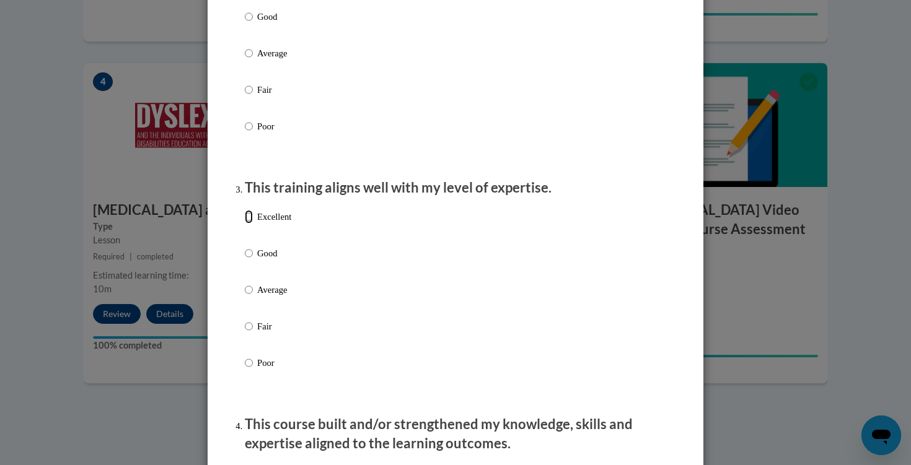
click at [247, 224] on input "Excellent" at bounding box center [249, 217] width 8 height 14
radio input "true"
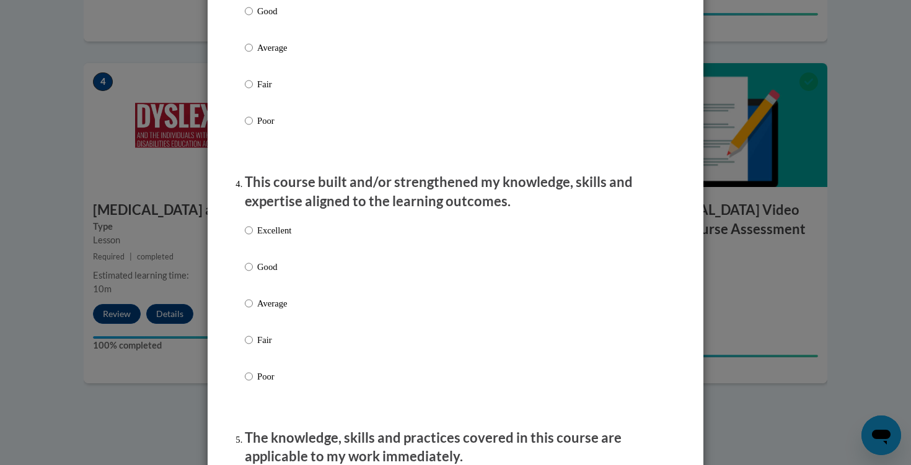
scroll to position [738, 0]
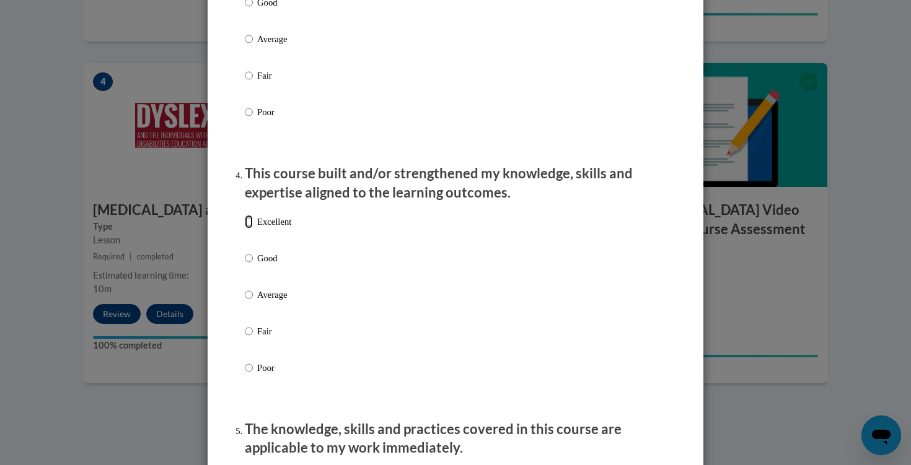
click at [249, 229] on input "Excellent" at bounding box center [249, 222] width 8 height 14
radio input "true"
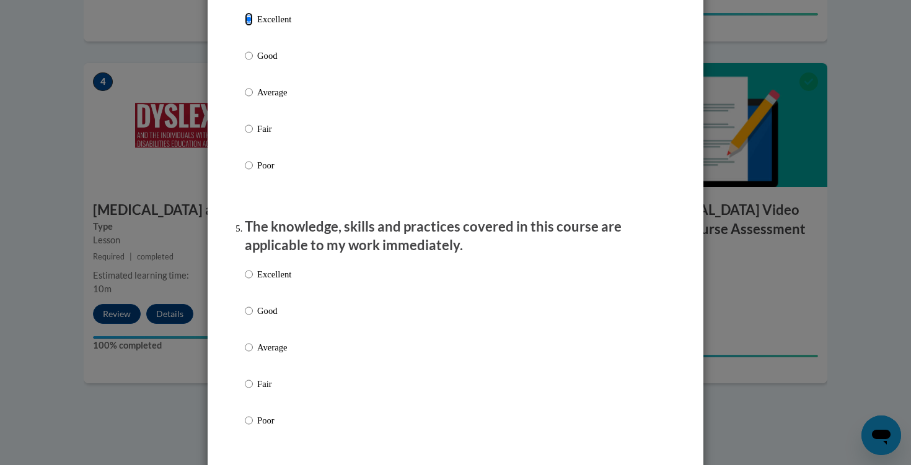
scroll to position [946, 0]
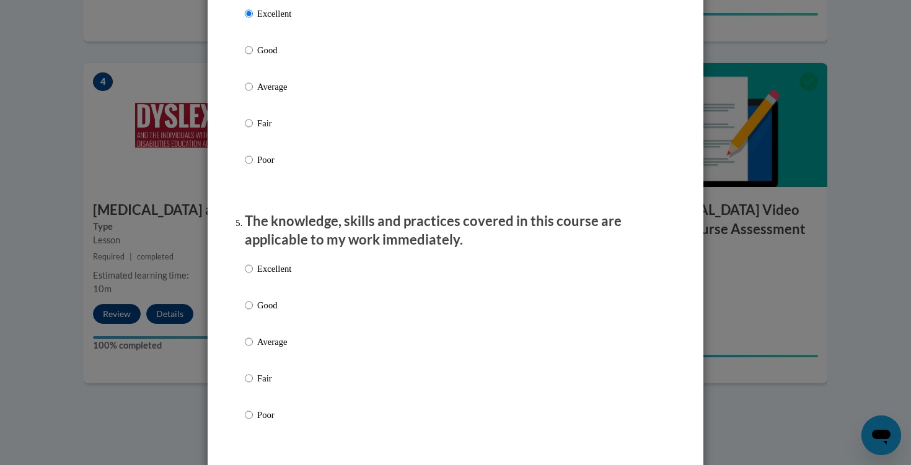
click at [257, 280] on label "Excellent" at bounding box center [268, 278] width 46 height 33
click at [253, 276] on input "Excellent" at bounding box center [249, 269] width 8 height 14
radio input "true"
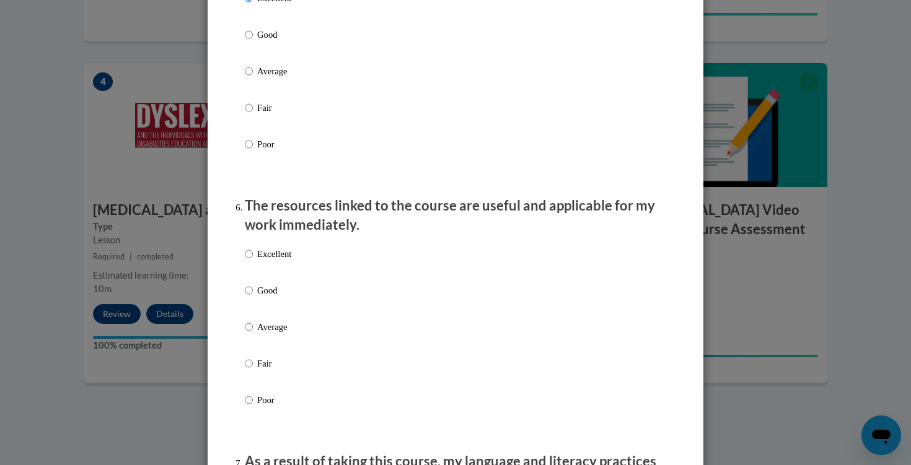
click at [266, 261] on p "Excellent" at bounding box center [274, 254] width 34 height 14
click at [253, 261] on input "Excellent" at bounding box center [249, 254] width 8 height 14
radio input "true"
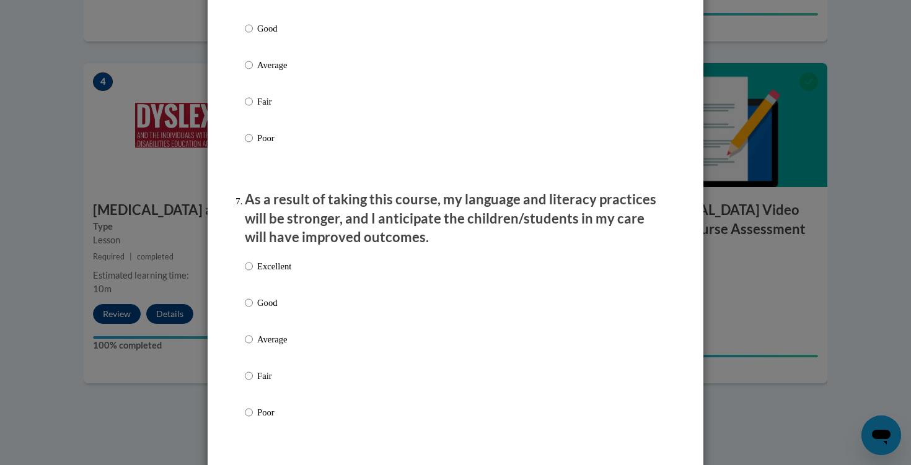
click at [266, 273] on p "Excellent" at bounding box center [274, 267] width 34 height 14
click at [253, 273] on input "Excellent" at bounding box center [249, 267] width 8 height 14
radio input "true"
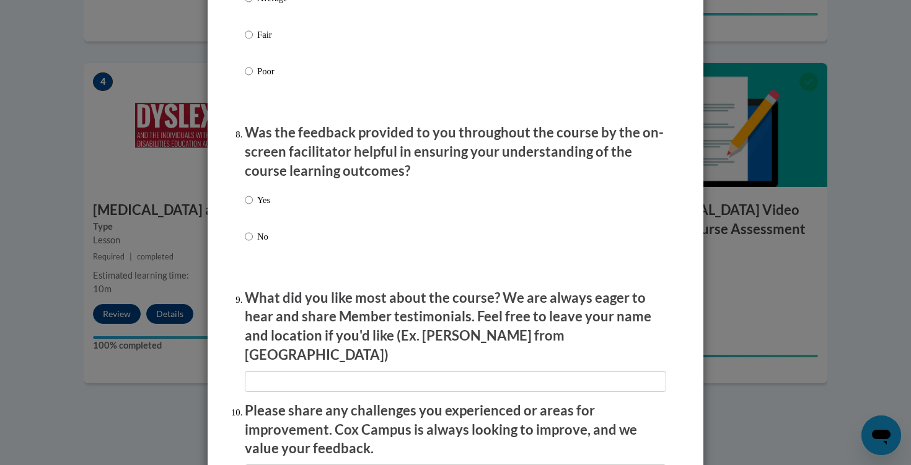
scroll to position [1821, 0]
click at [264, 206] on p "Yes" at bounding box center [263, 200] width 13 height 14
click at [253, 206] on input "Yes" at bounding box center [249, 200] width 8 height 14
radio input "true"
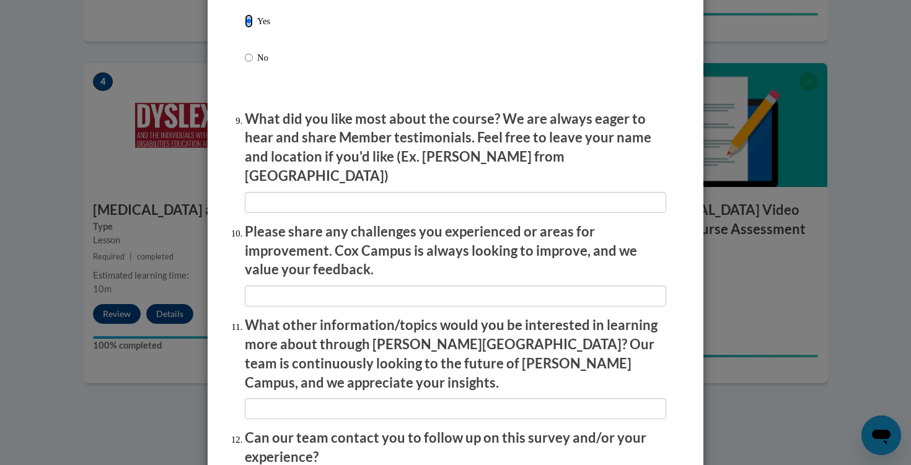
scroll to position [2113, 0]
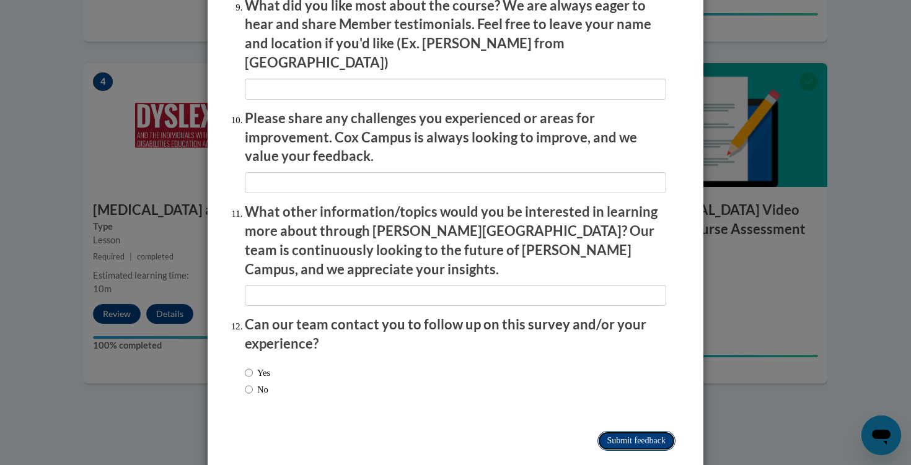
click at [651, 431] on input "Submit feedback" at bounding box center [636, 441] width 78 height 20
